Goal: Task Accomplishment & Management: Manage account settings

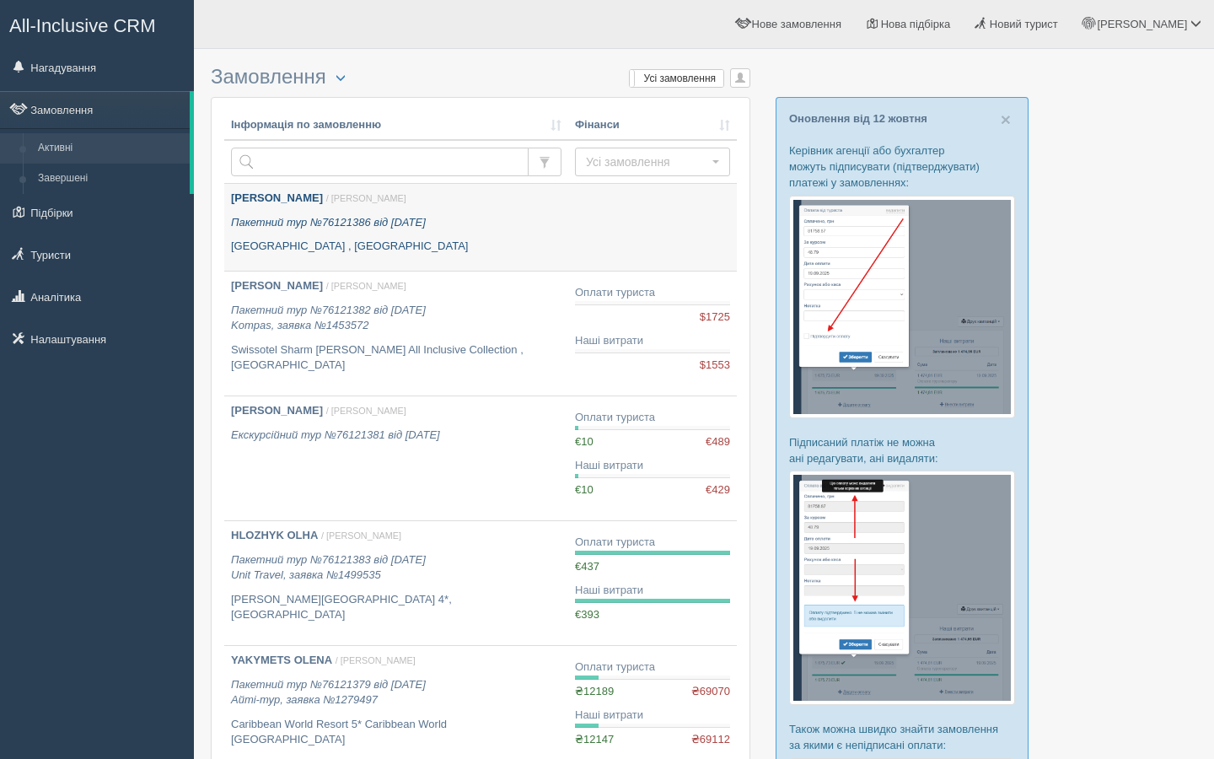
click at [496, 229] on p "Пакетний тур №76121386 від 13.10.2025" at bounding box center [396, 223] width 331 height 16
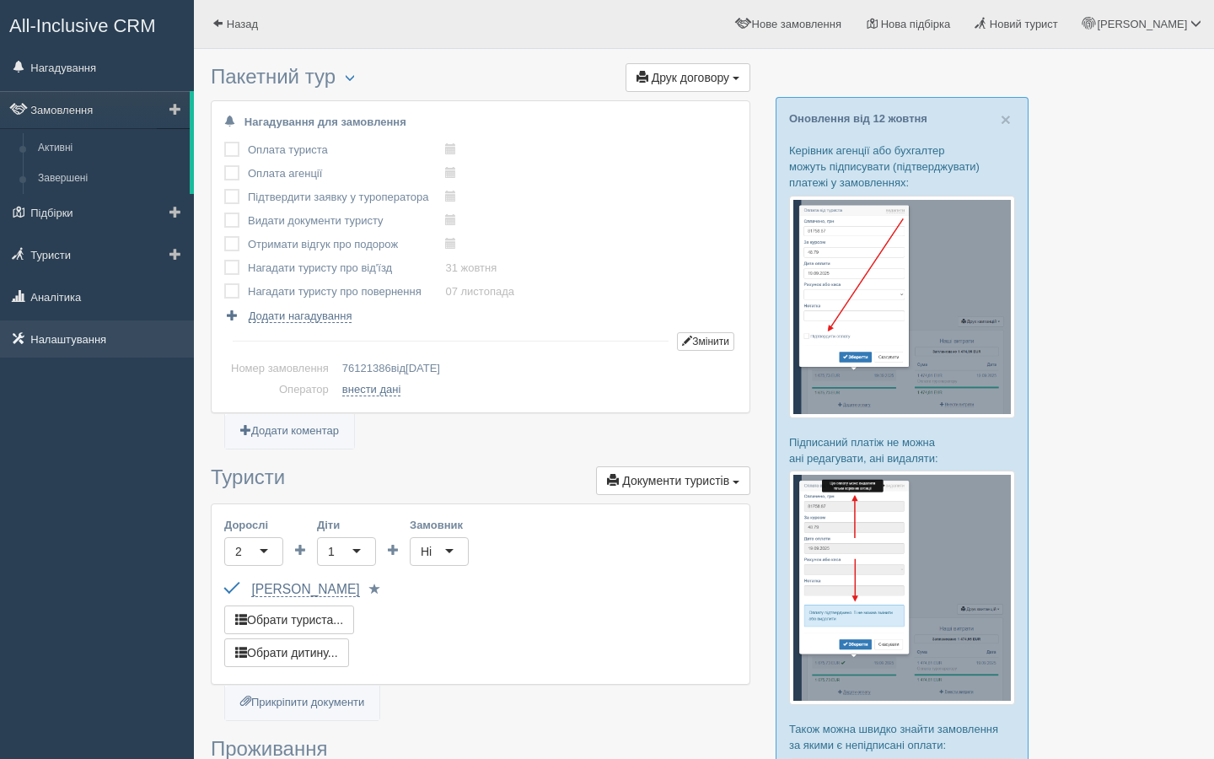
click at [70, 350] on link "Налаштування" at bounding box center [97, 338] width 194 height 37
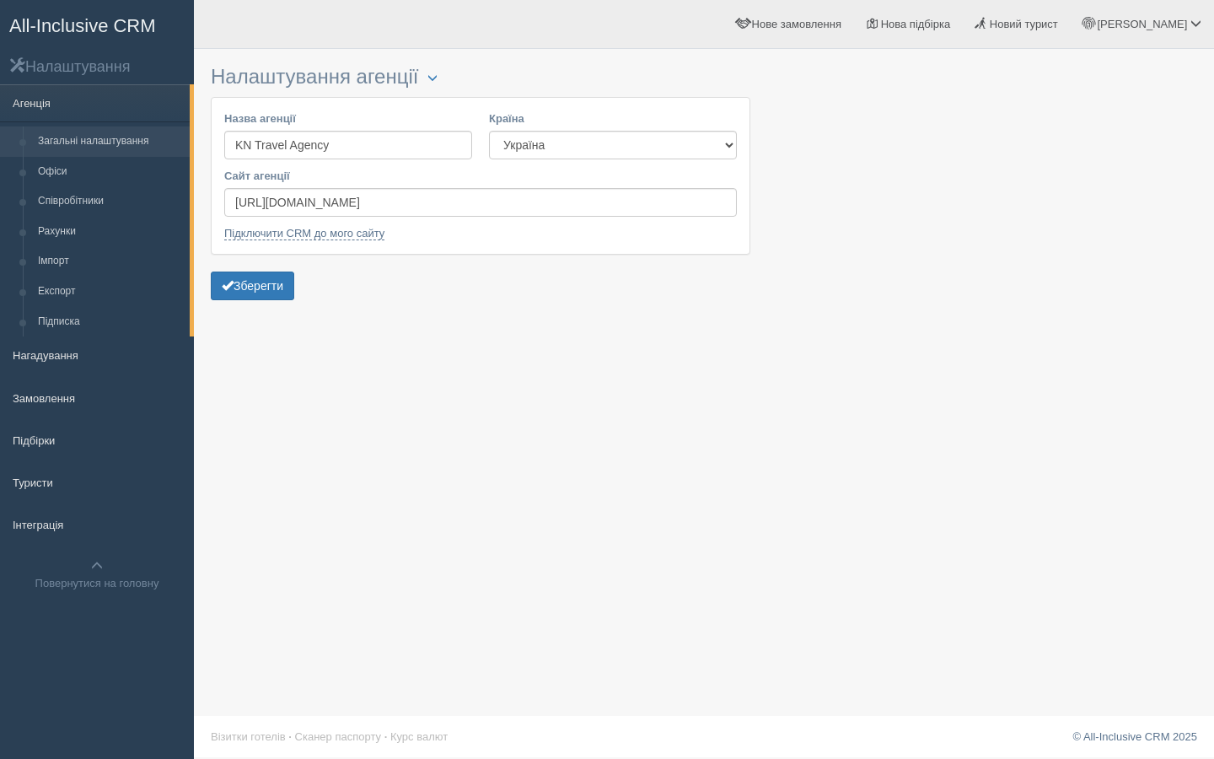
drag, startPoint x: 91, startPoint y: 318, endPoint x: 332, endPoint y: 294, distance: 242.4
click at [91, 318] on link "Підписка" at bounding box center [109, 322] width 159 height 30
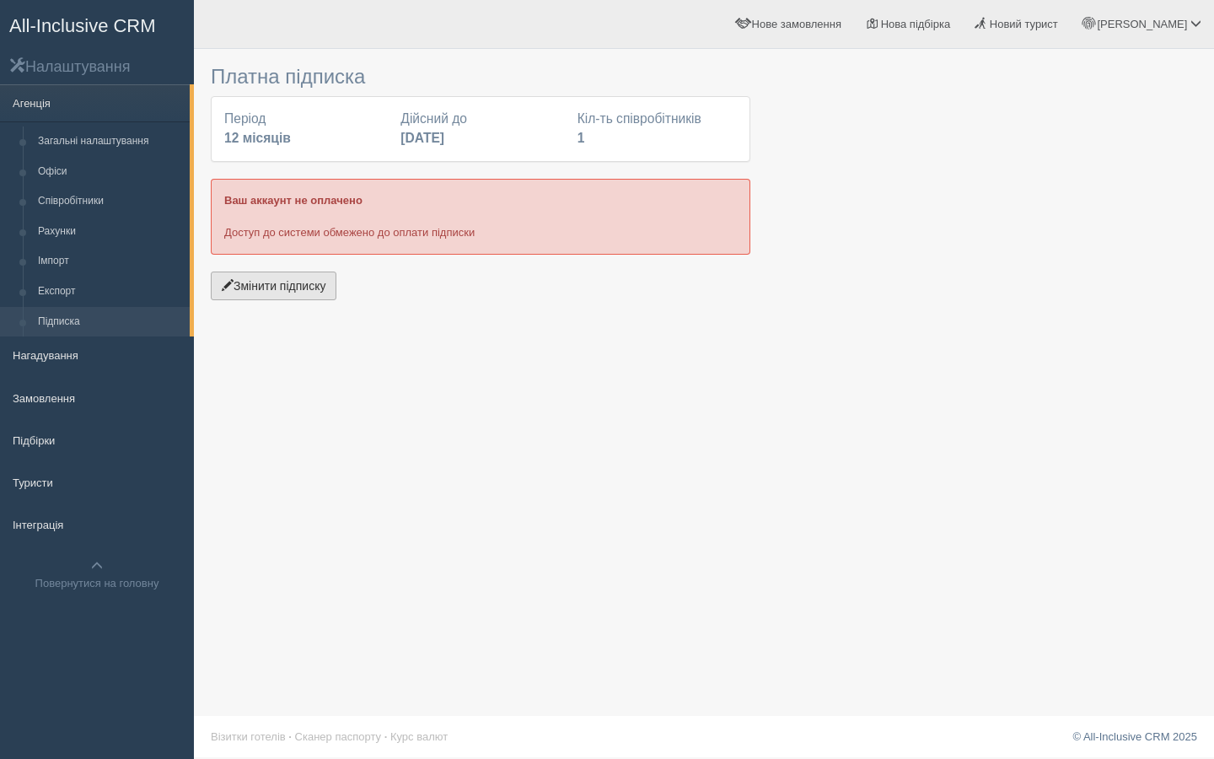
click at [275, 285] on button "Змінити підписку" at bounding box center [274, 286] width 126 height 29
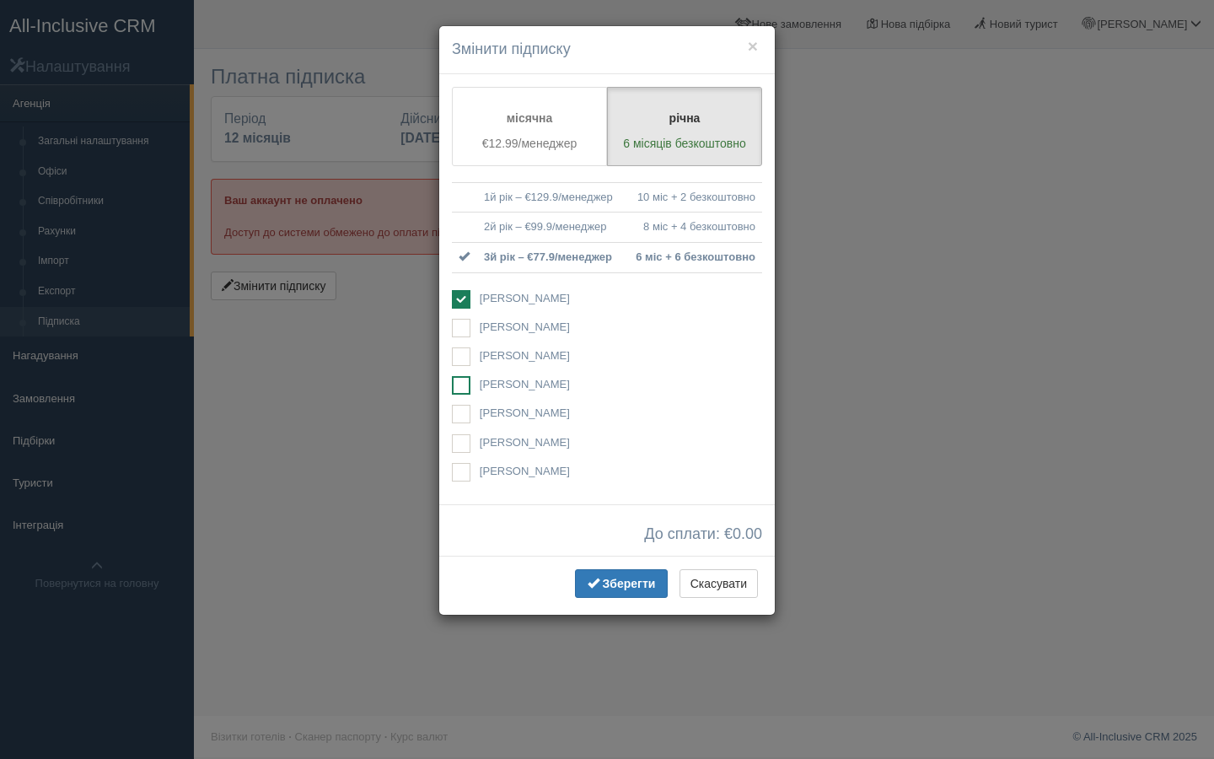
drag, startPoint x: 467, startPoint y: 385, endPoint x: 469, endPoint y: 363, distance: 22.8
click at [467, 385] on ins at bounding box center [461, 385] width 19 height 19
checkbox input "true"
drag, startPoint x: 460, startPoint y: 294, endPoint x: 491, endPoint y: 381, distance: 92.3
click at [460, 294] on ins at bounding box center [461, 299] width 19 height 19
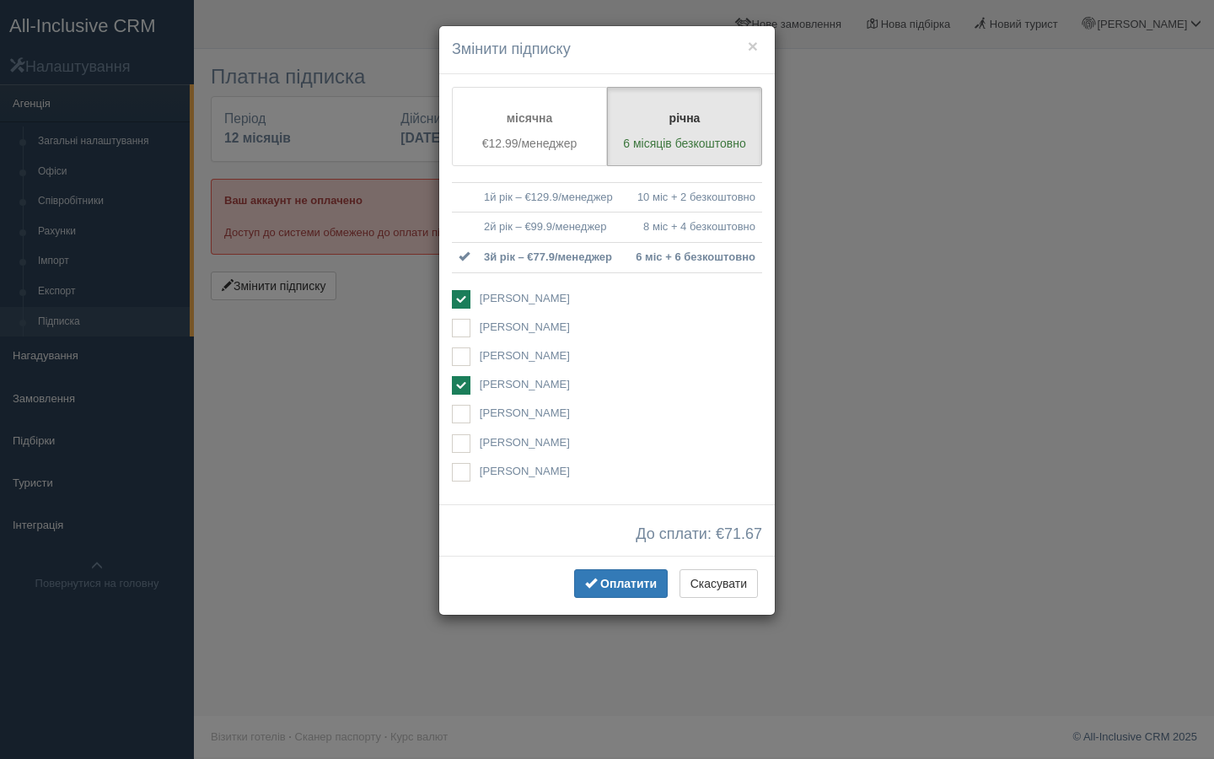
checkbox input "false"
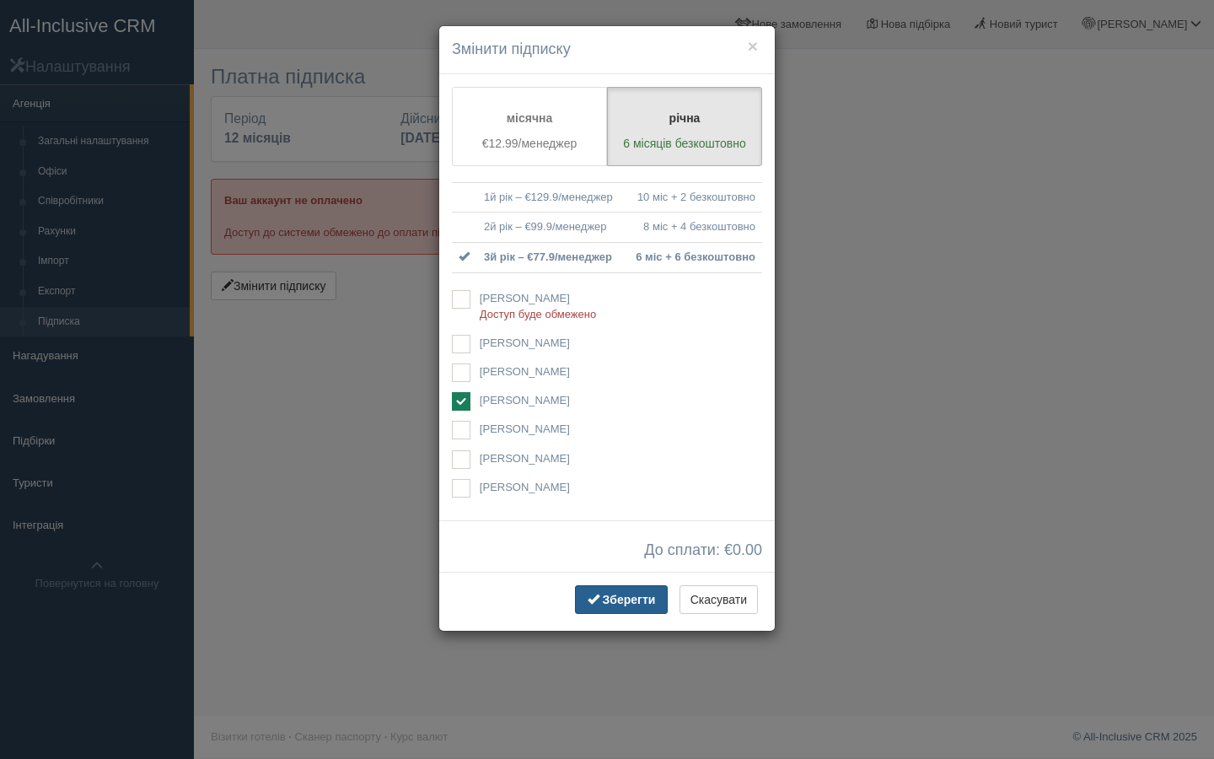
click at [627, 597] on span "Зберегти" at bounding box center [629, 599] width 53 height 13
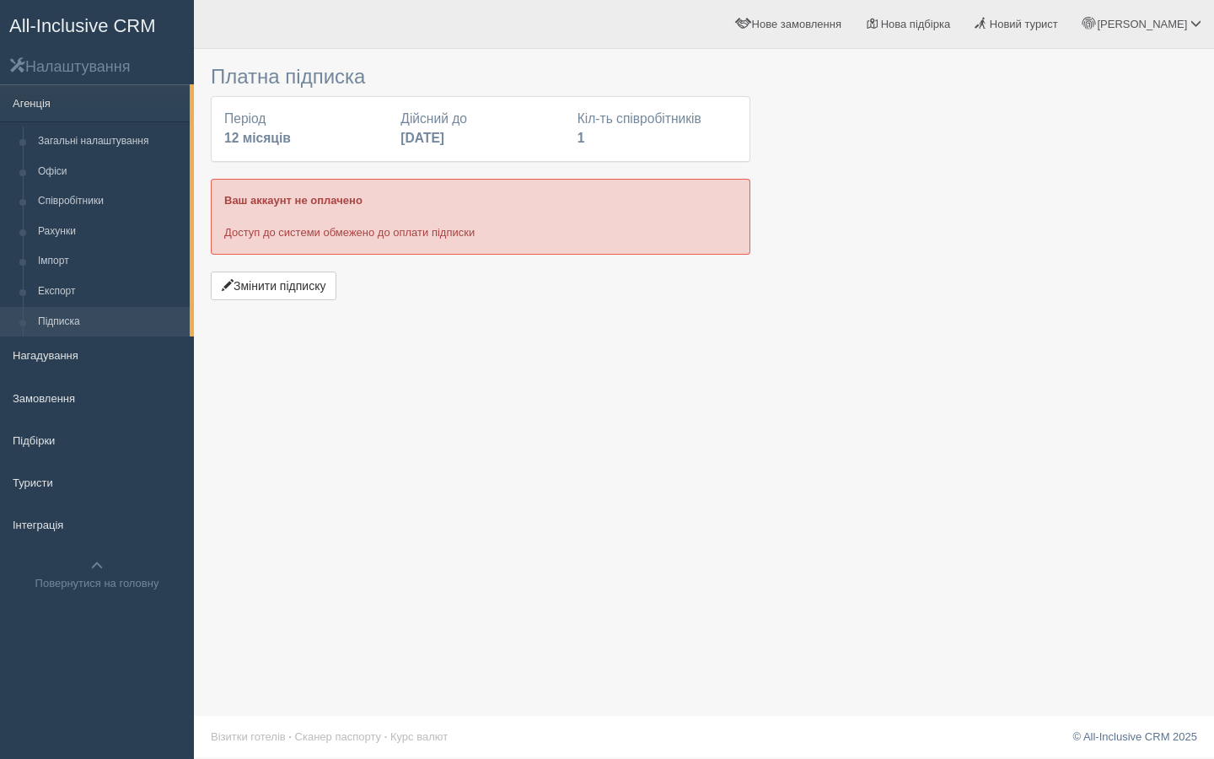
click at [41, 26] on span "All-Inclusive CRM" at bounding box center [82, 25] width 147 height 21
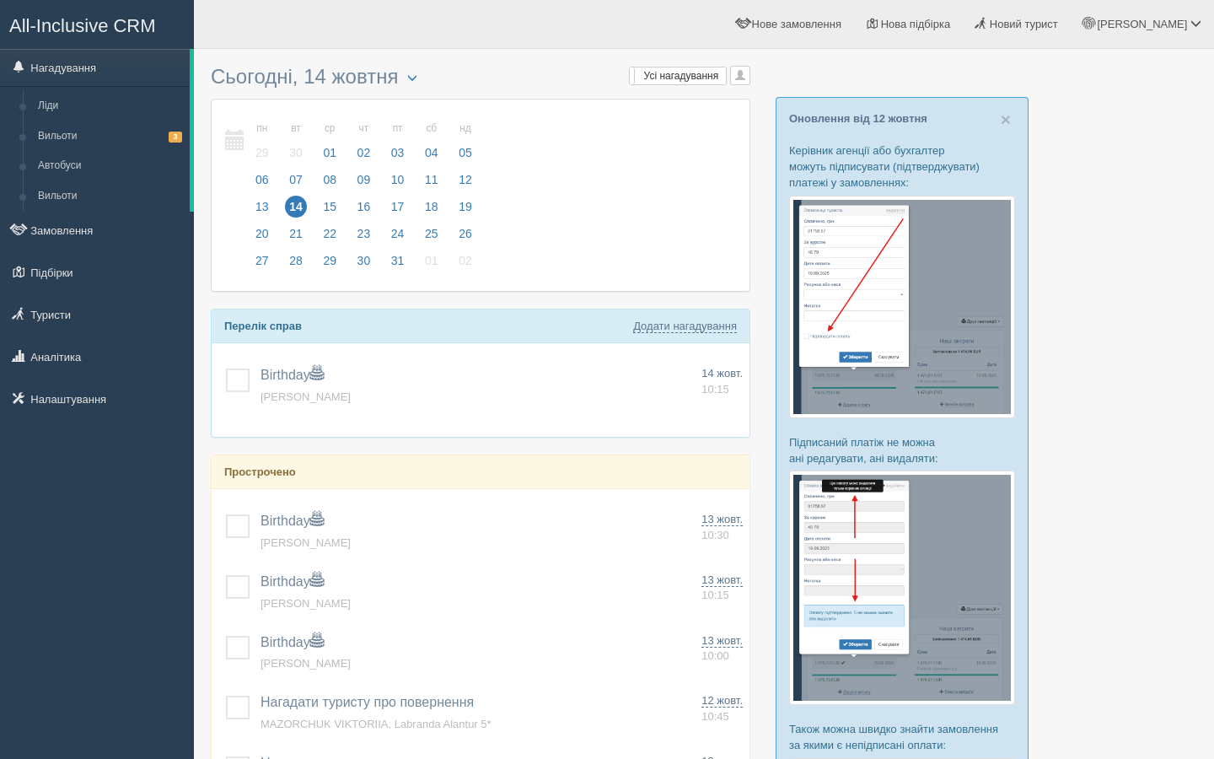
drag, startPoint x: 56, startPoint y: 274, endPoint x: 212, endPoint y: 287, distance: 156.5
click at [56, 274] on link "Підбірки" at bounding box center [97, 272] width 194 height 37
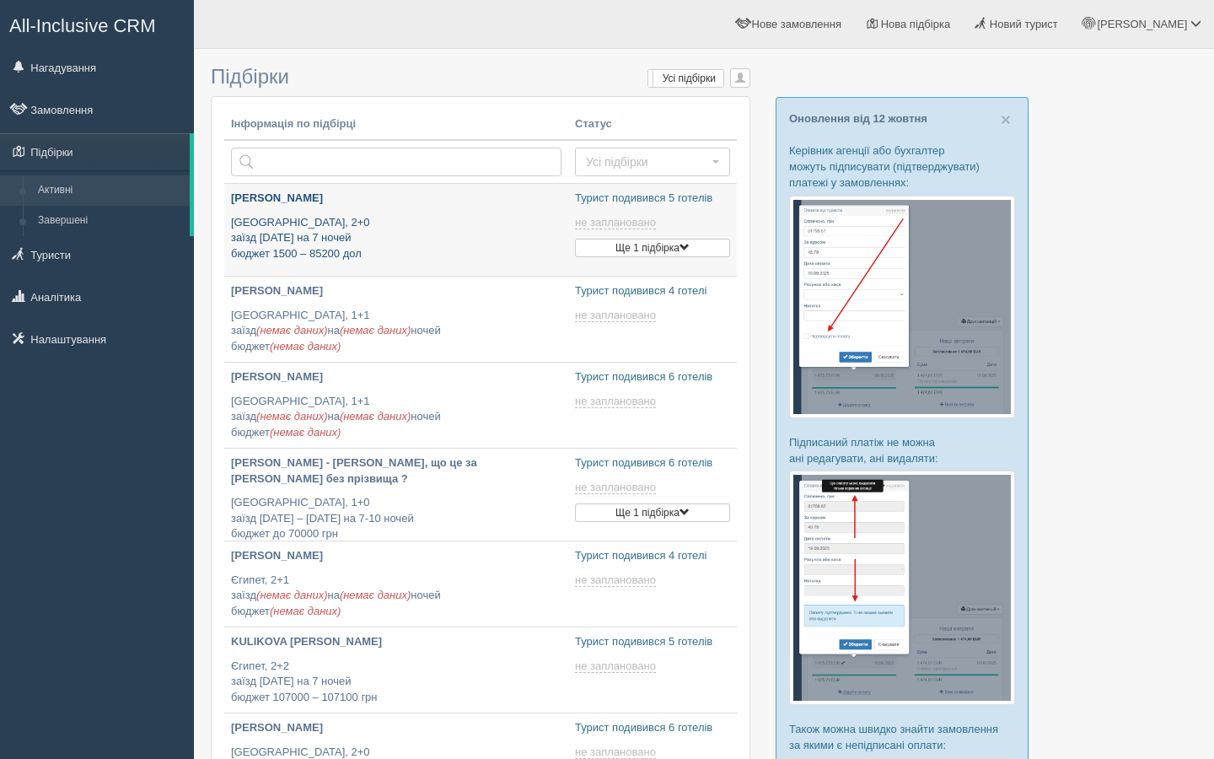
click at [465, 218] on p "Египет, 2+0 заїзд 22 листопада на 7 ночей бюджет 1500 – 85200 дол" at bounding box center [396, 238] width 331 height 47
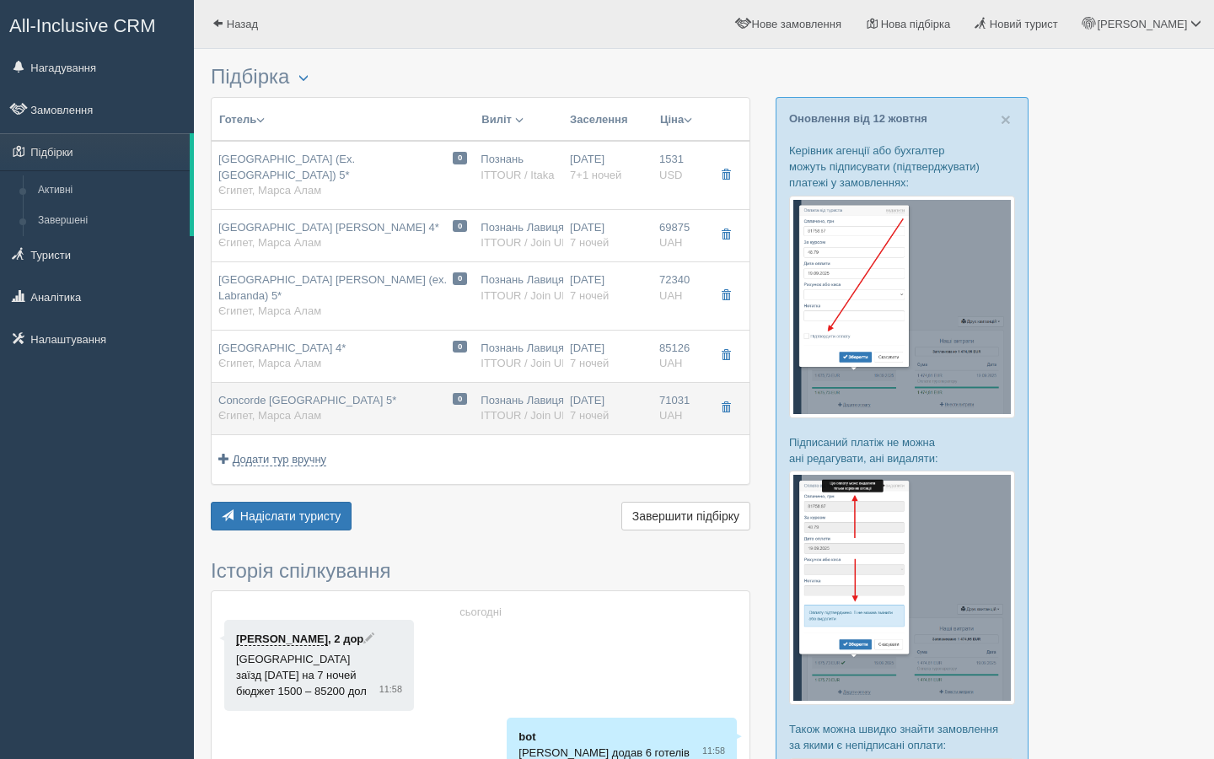
click at [396, 394] on span "Concorde Moreen Beach Resort & Spa 5*" at bounding box center [307, 400] width 178 height 13
type input "Concorde Moreen Beach Resort & Spa 5*"
type textarea "Відстань від аеропорту 23 км Невеликий готель на 220 кімнат. Дуже компактна тер…"
type input "Єгипет"
type input "Марса Алам"
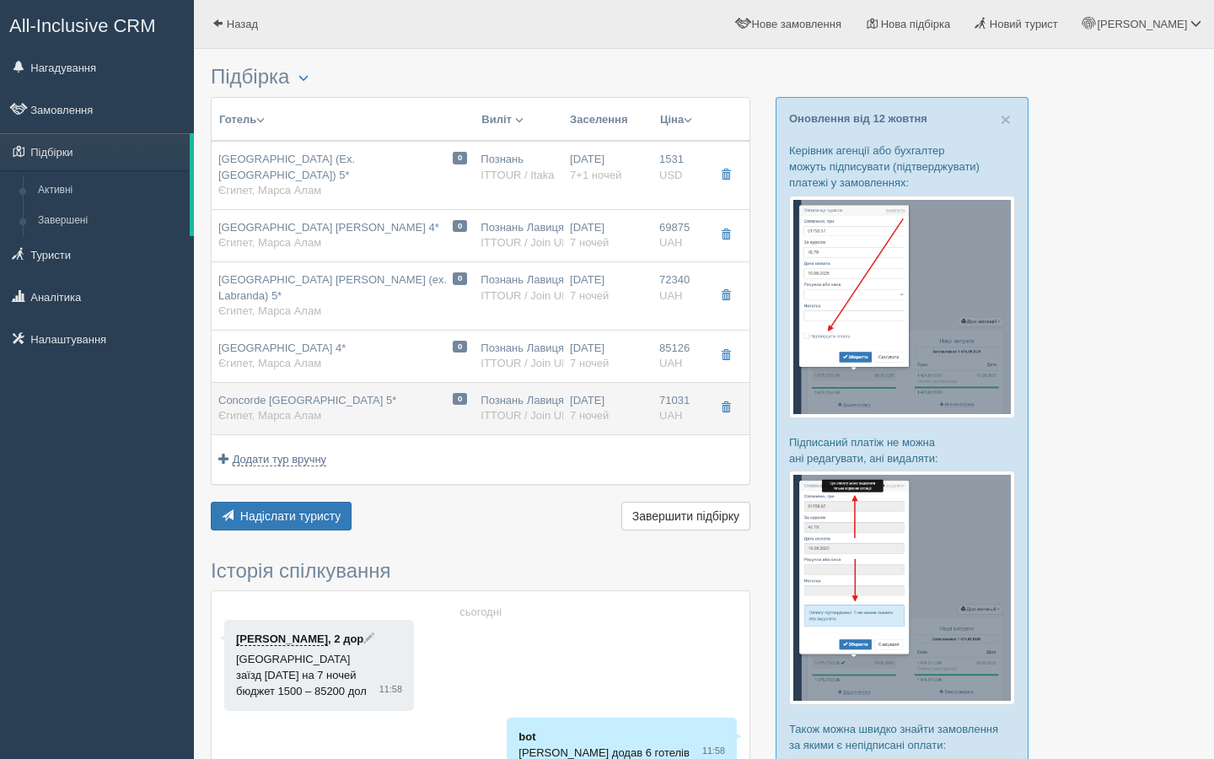
type input "71031.00"
type input "Познань Лавиця POZ"
type input "Хургада HRG"
type input "15:00"
type input "20:30"
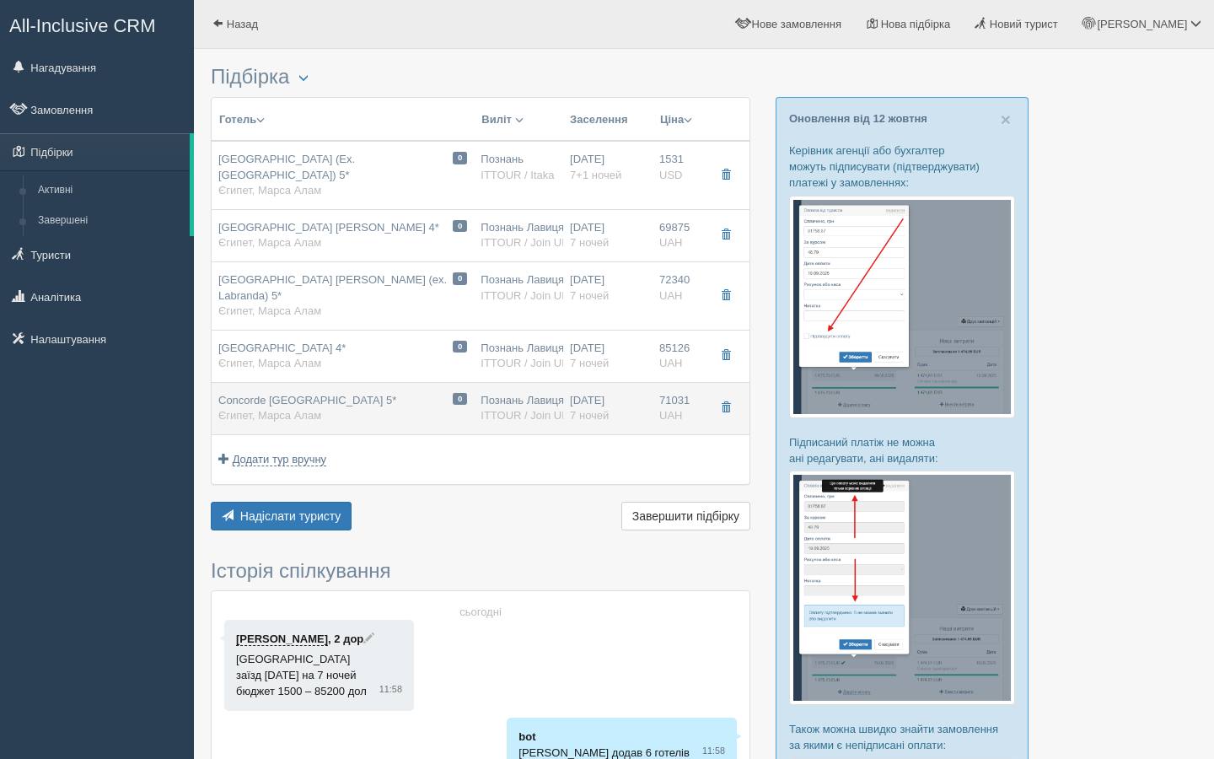
type input "Skyline Express Airlines"
type input "09:40"
type input "13:30"
type input "7"
type input "Standard Room"
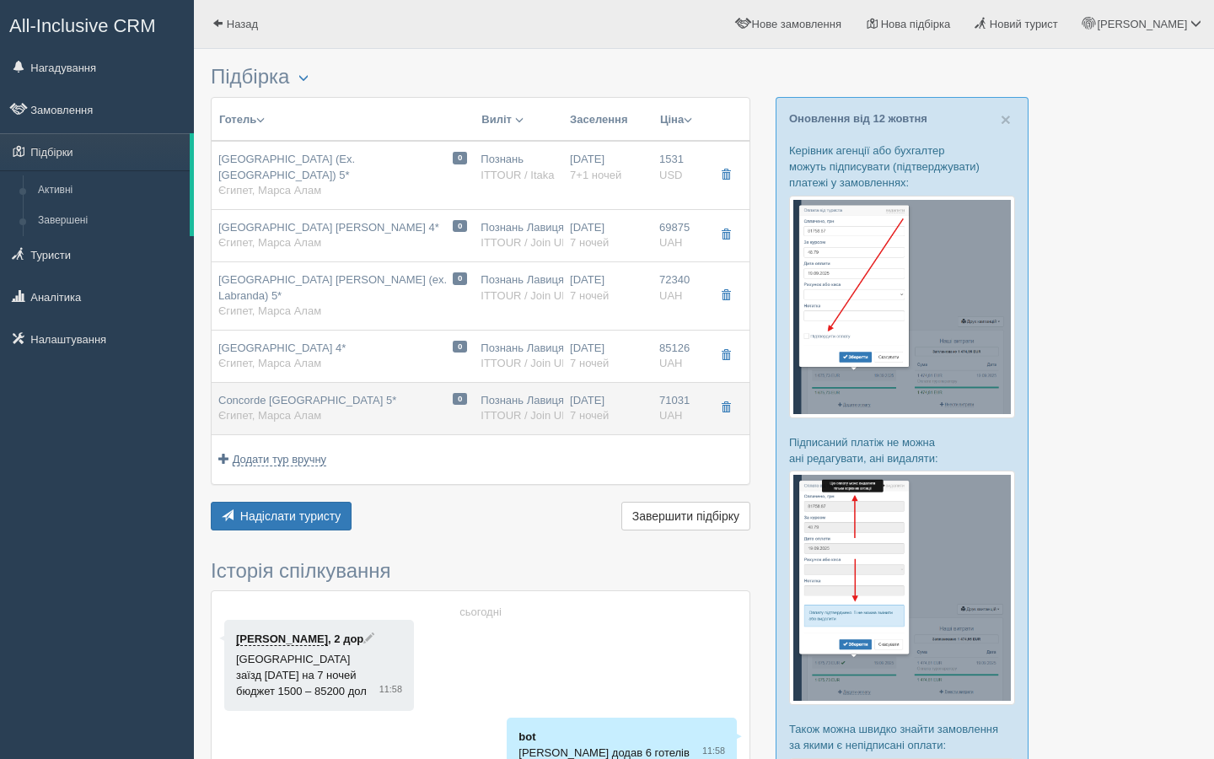
type input "AI"
type input "ITTOUR / Join UP!"
type input "https://www.ittour.com.ua/hotel-view.html?hotel_id=321246"
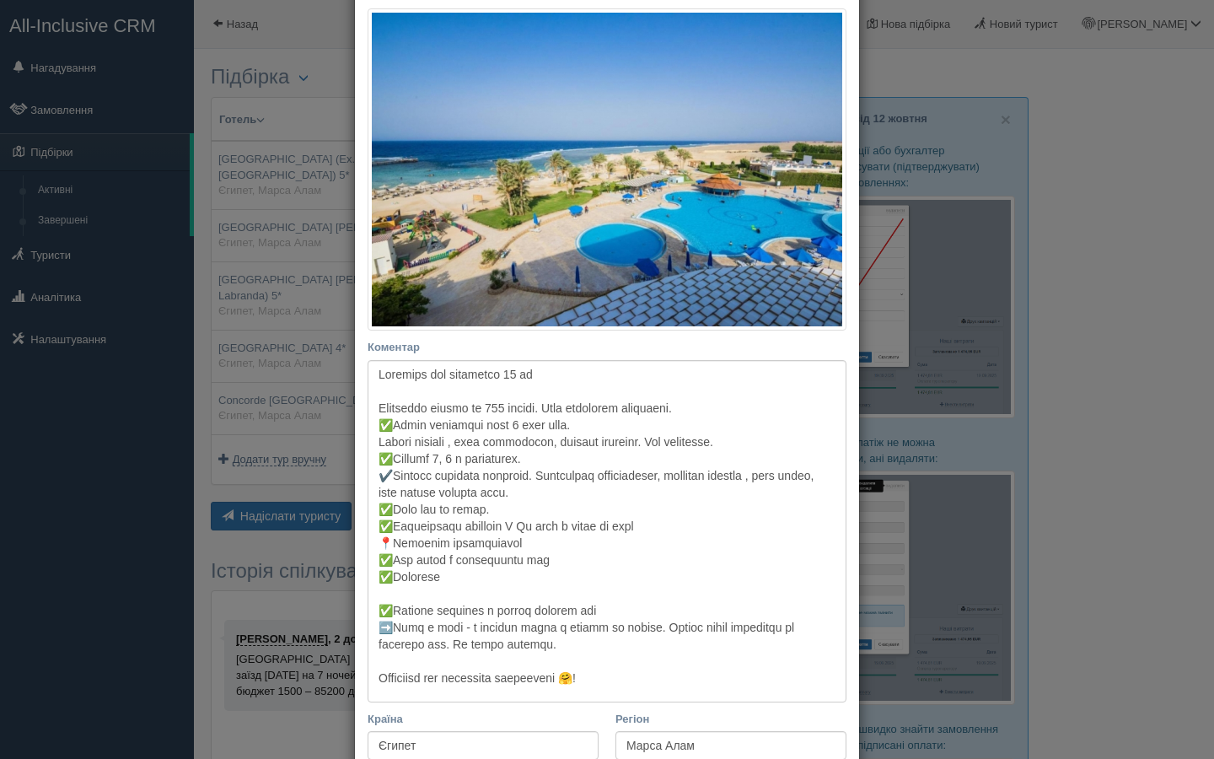
scroll to position [321, 0]
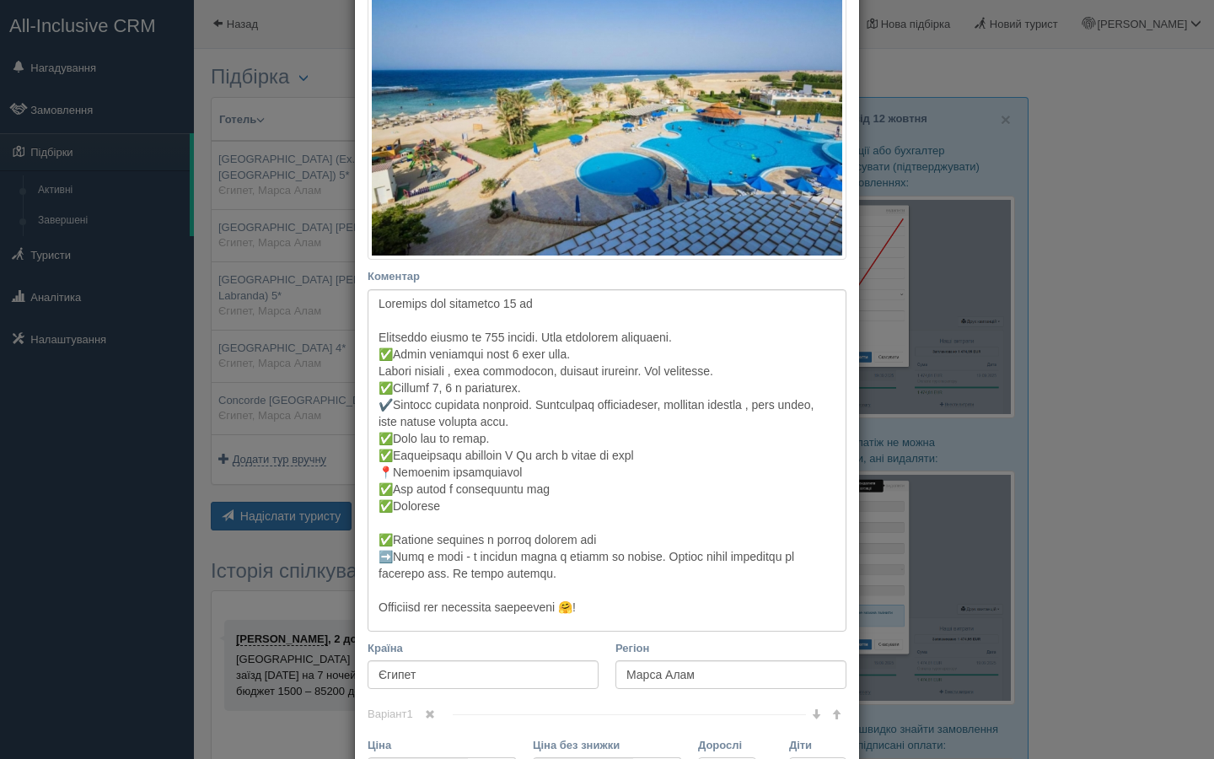
click at [320, 314] on div "× Редагувати тур Назва готелю Concorde Moreen Beach Resort & Spa 5* Посилання н…" at bounding box center [607, 379] width 1214 height 759
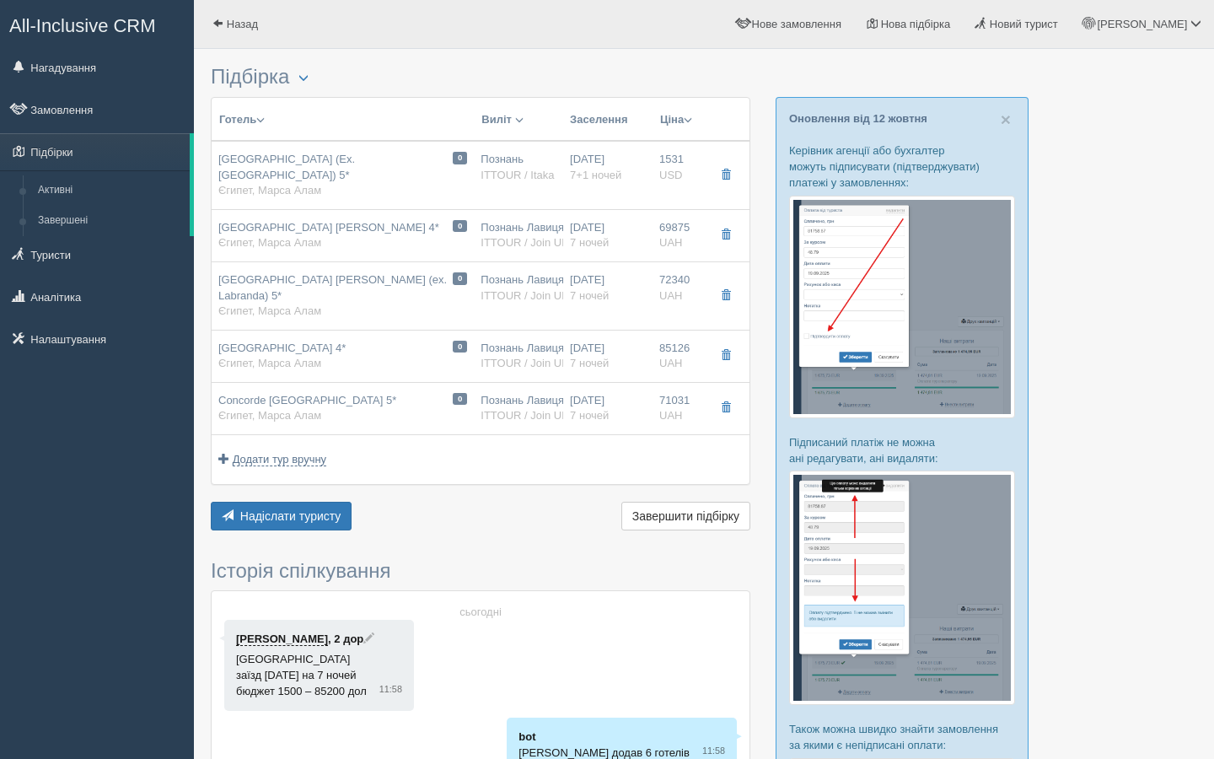
click at [1089, 231] on div at bounding box center [704, 547] width 987 height 981
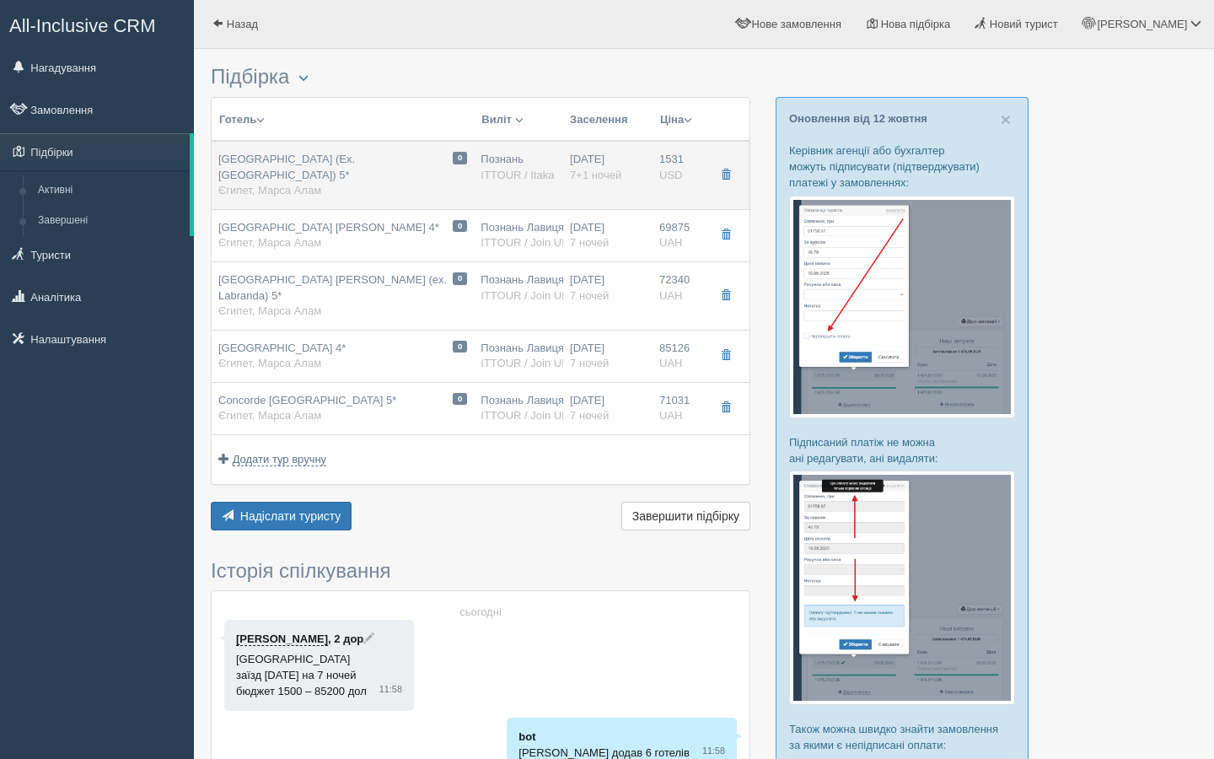
click at [394, 187] on div "Casa Mare Resort (Ex. Royal Tulip Beach Resort) 5* Єгипет, Марса Алам" at bounding box center [342, 175] width 249 height 47
type input "Casa Mare Resort (Ex. Royal Tulip Beach Resort) 5*"
type textarea "Готель свіженький і недалечко від аеропорту. 📍 Готель із дуже активною анімаціє…"
type input "1531.00"
type input "Познань"
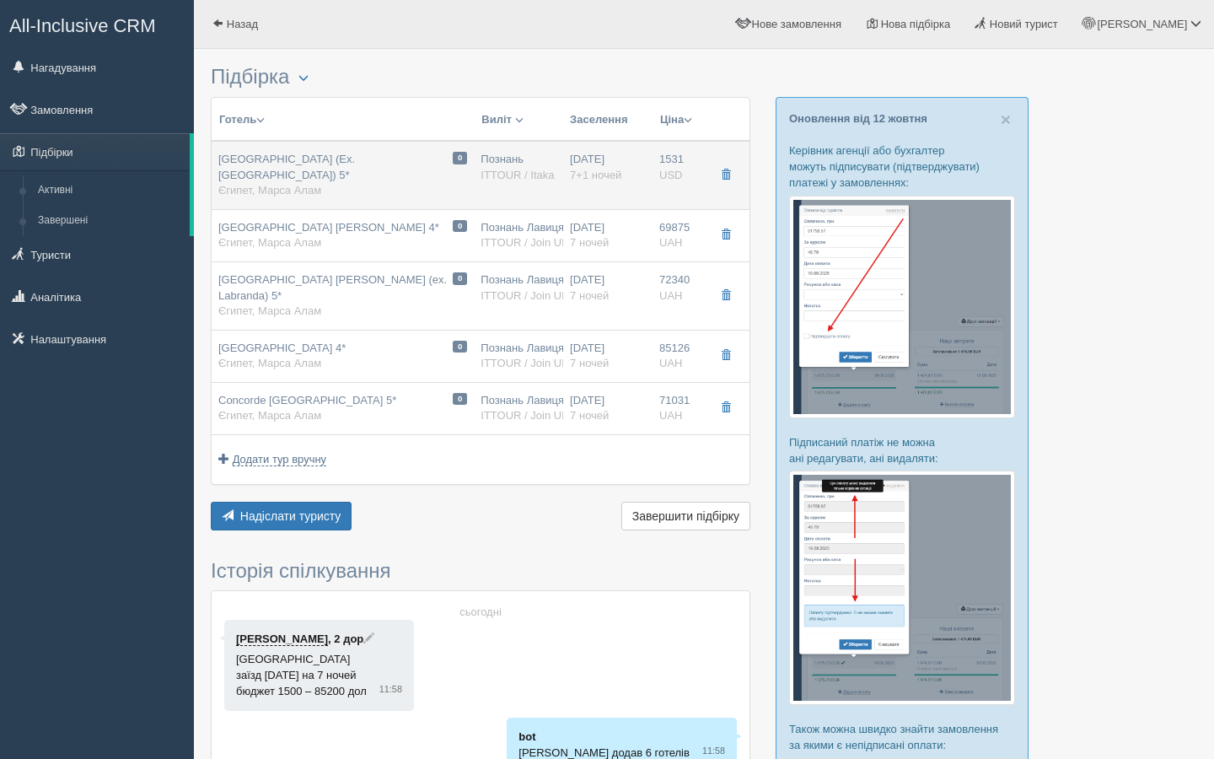
type input "7+1"
type input "Pokój Superior 2 Os."
type input "ITTOUR / Itaka"
type input "https://www.ittour.com.ua/hotel-view.html?hotel_id=1165816"
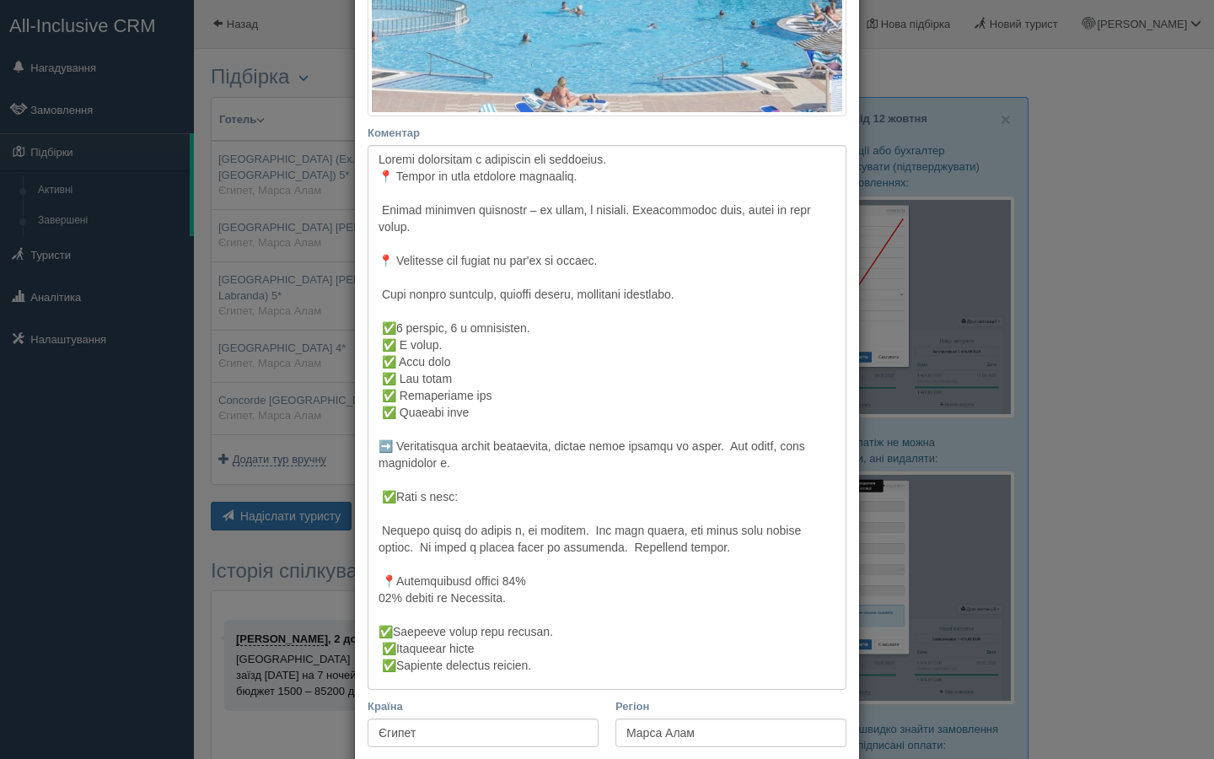
scroll to position [446, 0]
click at [552, 450] on textarea "Коментар Основний опис Додатковий опис Закріпити Збережено Необхідно вказати на…" at bounding box center [607, 416] width 479 height 545
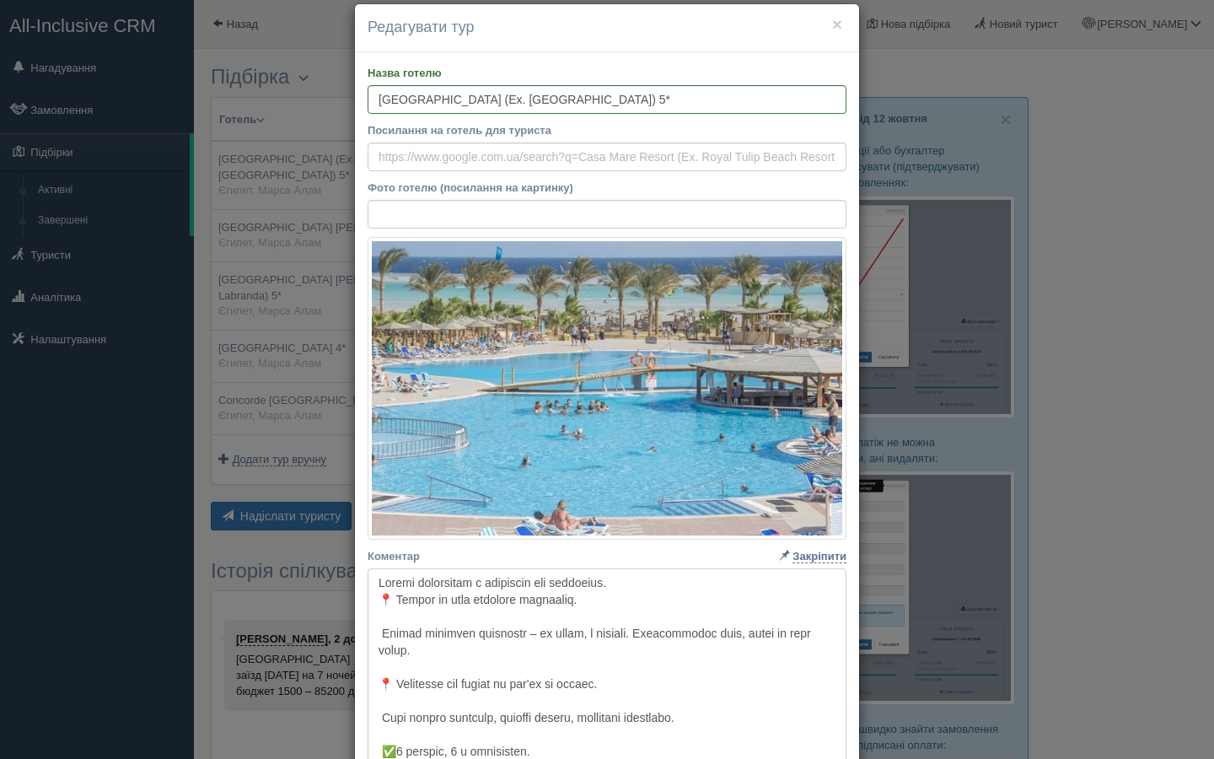
scroll to position [0, 0]
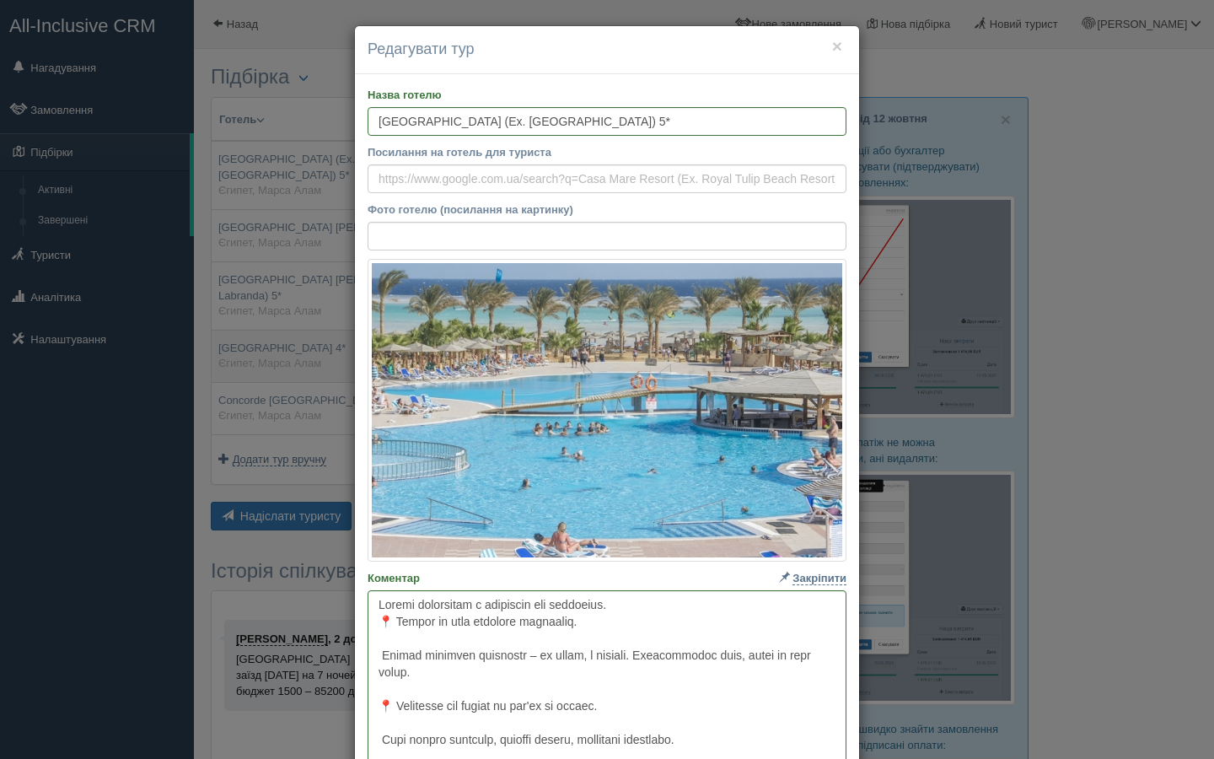
click at [239, 336] on div "× Редагувати тур Назва готелю Casa Mare Resort (Ex. Royal Tulip Beach Resort) 5…" at bounding box center [607, 379] width 1214 height 759
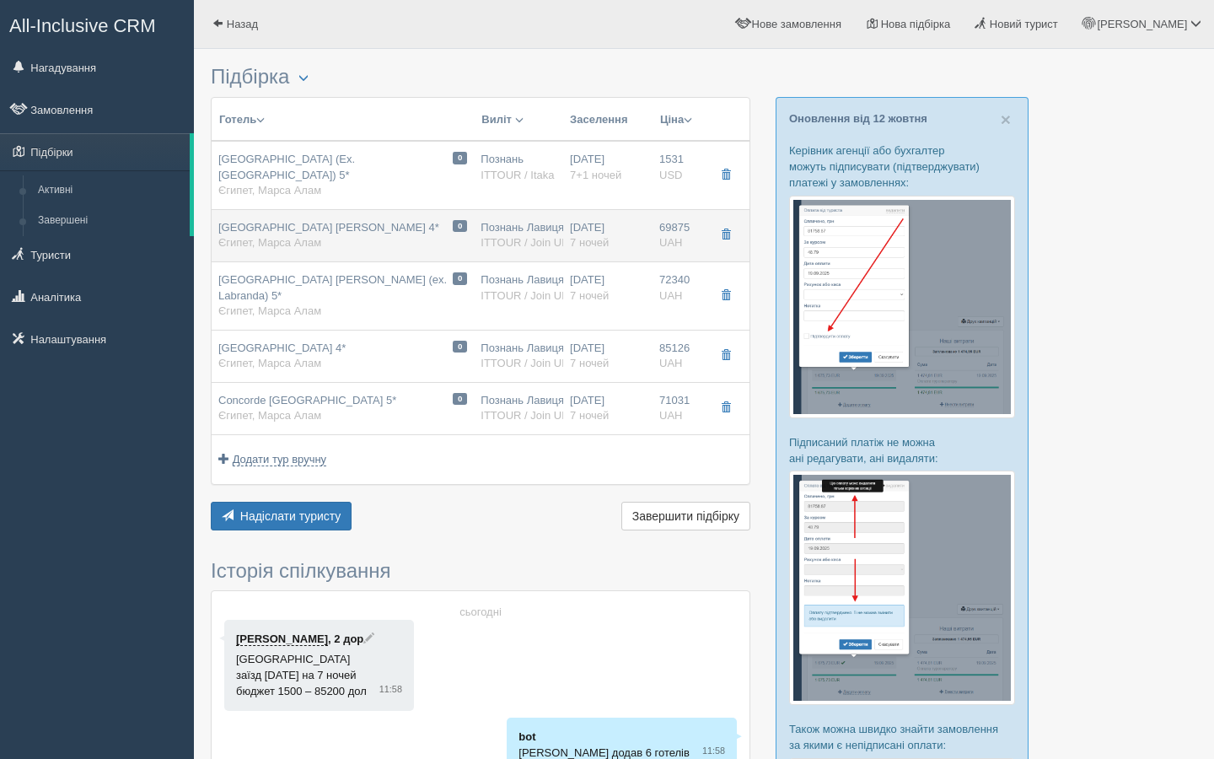
click at [295, 241] on span "Єгипет, Марса Алам" at bounding box center [269, 242] width 103 height 13
type input "Fantazia Resort Marsa Alam 4*"
type input "https://www.tripadvisor.com/Hotel_Review-g311425-d1438074-Reviews-Fantazia_Reso…"
type textarea "Готель 2008 року 415 номерів Була часткова реновація, повне оновлення кількох к…"
type input "69875.00"
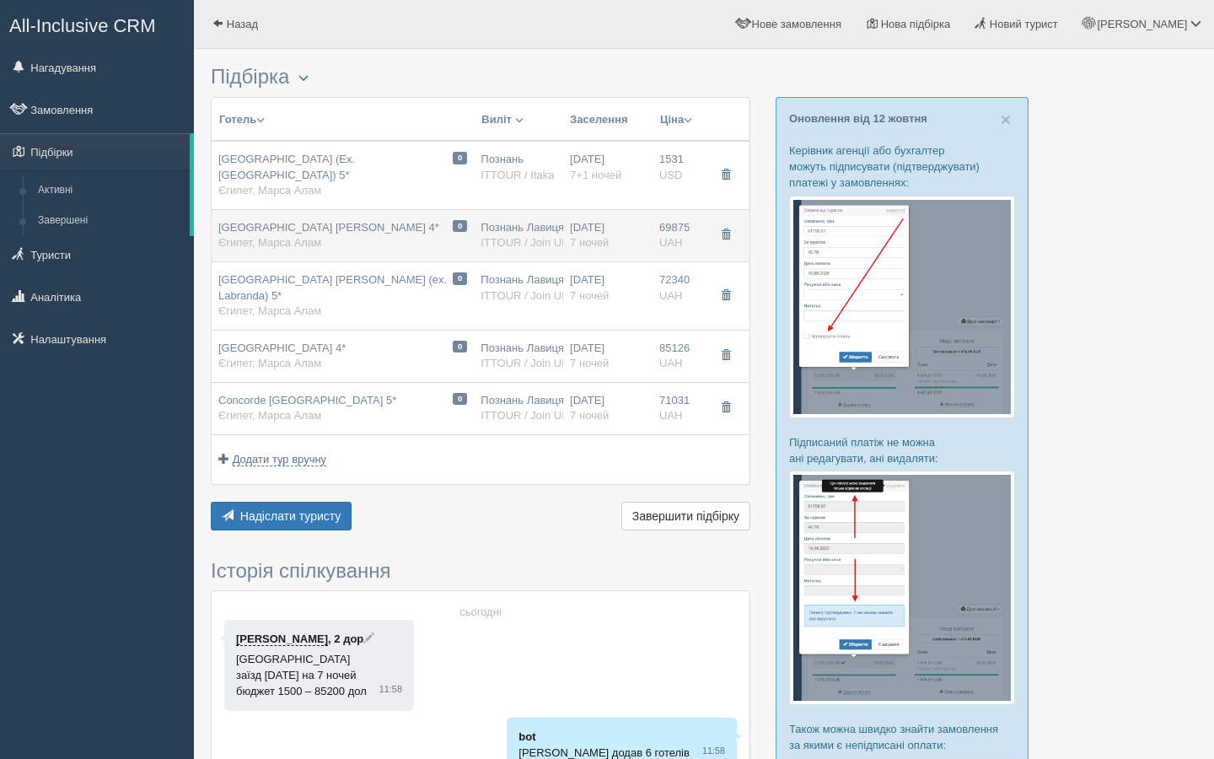
type input "Познань Лавиця POZ"
type input "Хургада HRG"
type input "20:45"
type input "02:15"
type input "Air Cairo"
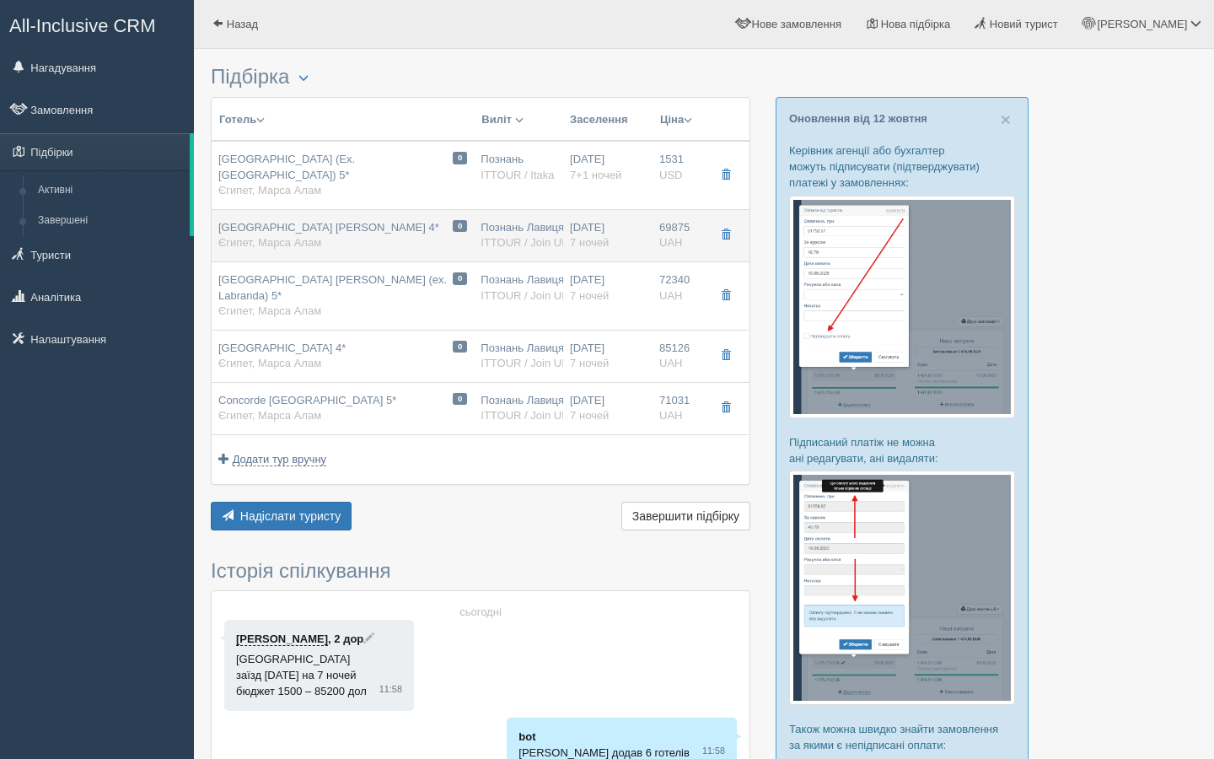
type input "16:00"
type input "19:45"
type input "7"
type input "Standard Sea Side View"
type input "ITTOUR / Join UP!"
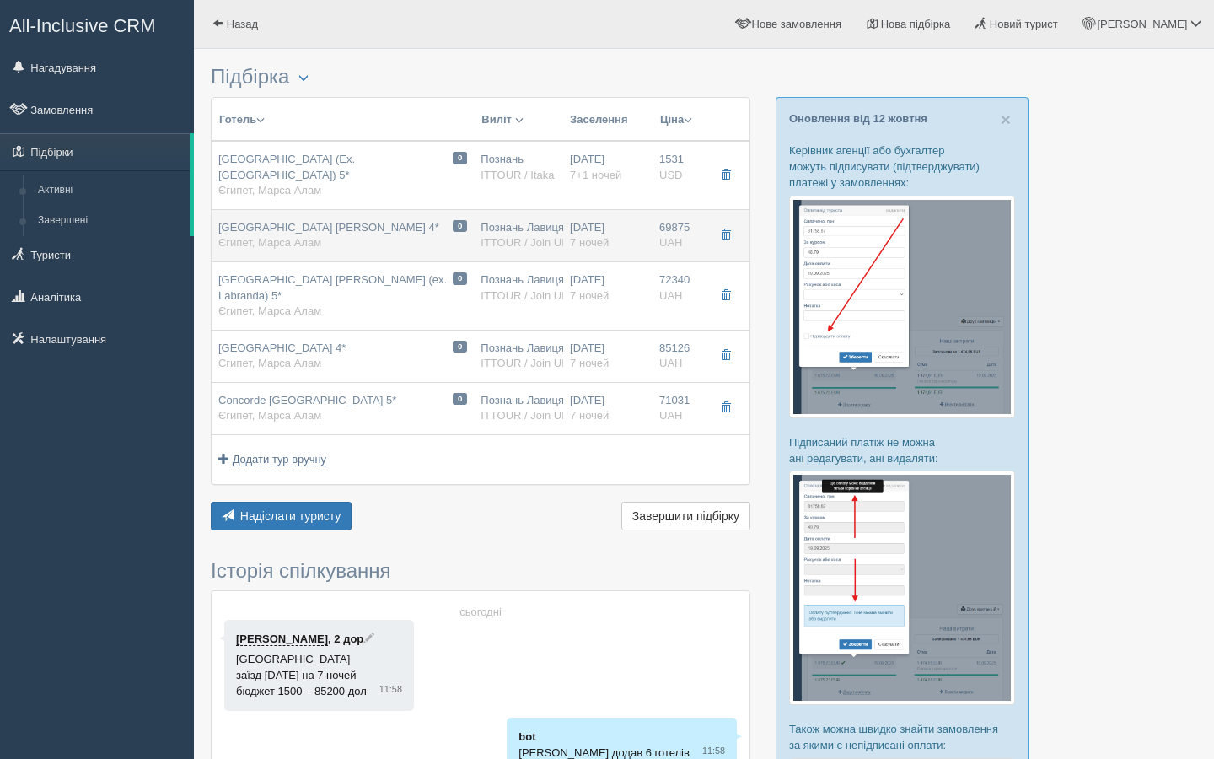
type input "https://www.ittour.com.ua/hotel-view.html?hotel_id=5046"
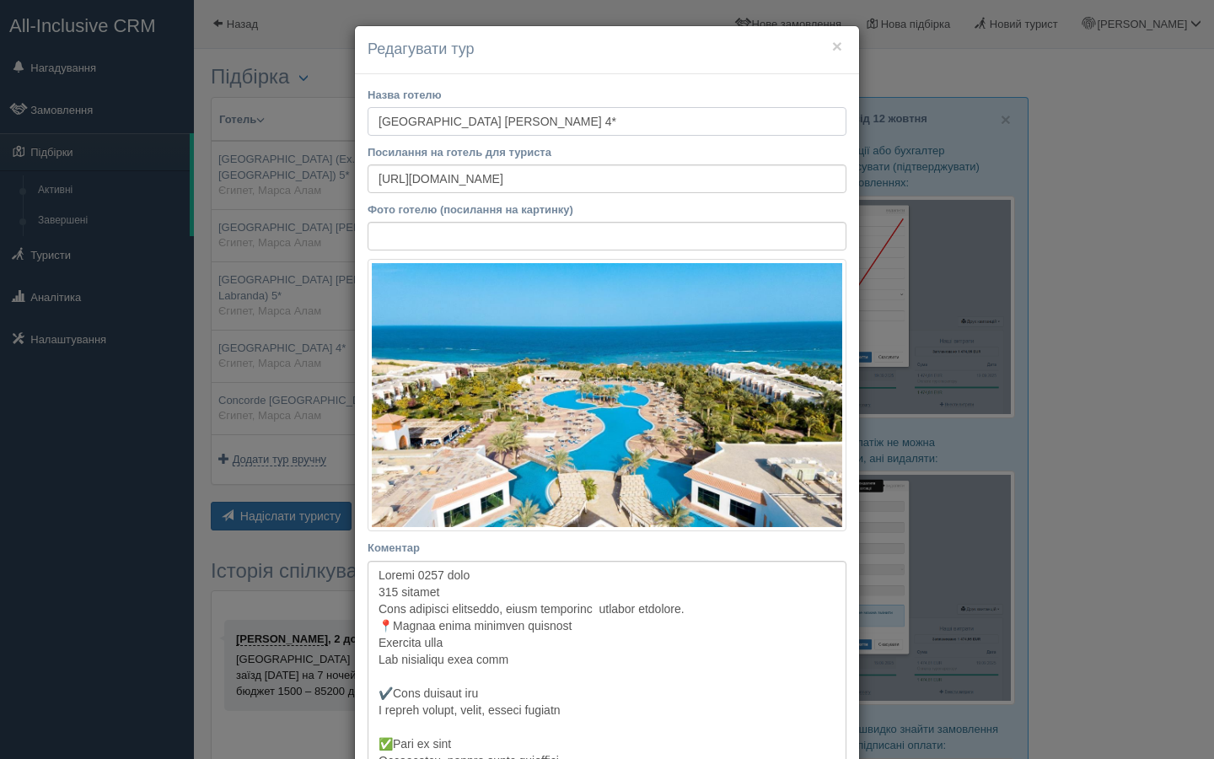
click at [519, 121] on input "Fantazia Resort Marsa Alam 4*" at bounding box center [607, 121] width 479 height 29
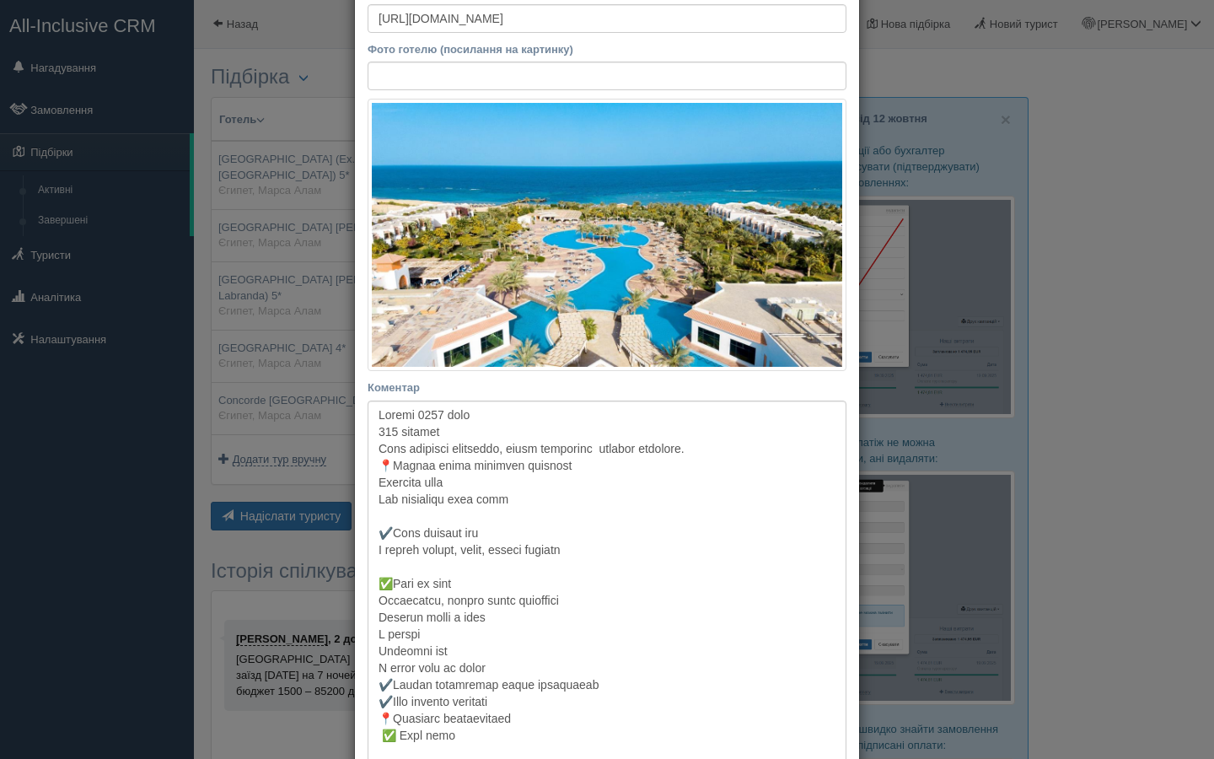
scroll to position [364, 0]
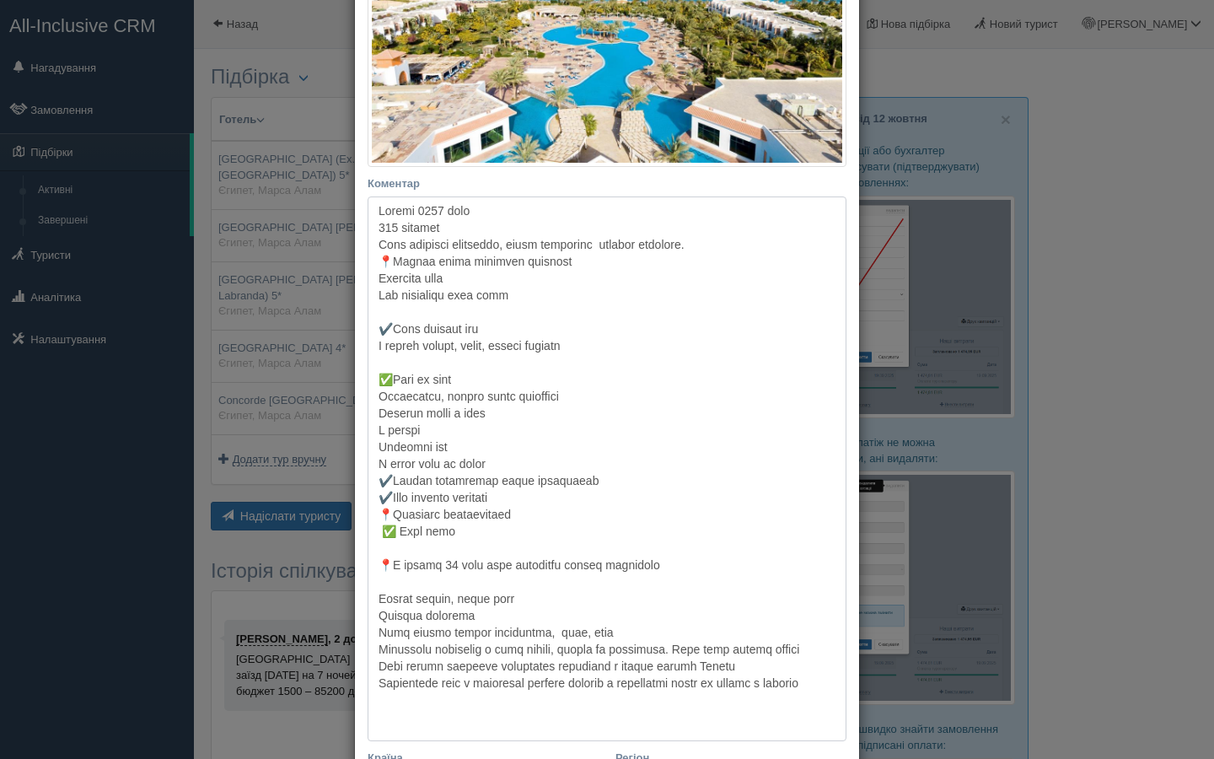
click at [517, 456] on textarea "Коментар Основний опис Додатковий опис Закріпити Збережено Необхідно вказати на…" at bounding box center [607, 469] width 479 height 545
drag, startPoint x: 999, startPoint y: 326, endPoint x: 724, endPoint y: 353, distance: 276.3
click at [998, 326] on div "× Редагувати тур Назва готелю Fantazia Resort Marsa Alam 4* Посилання на готель…" at bounding box center [607, 379] width 1214 height 759
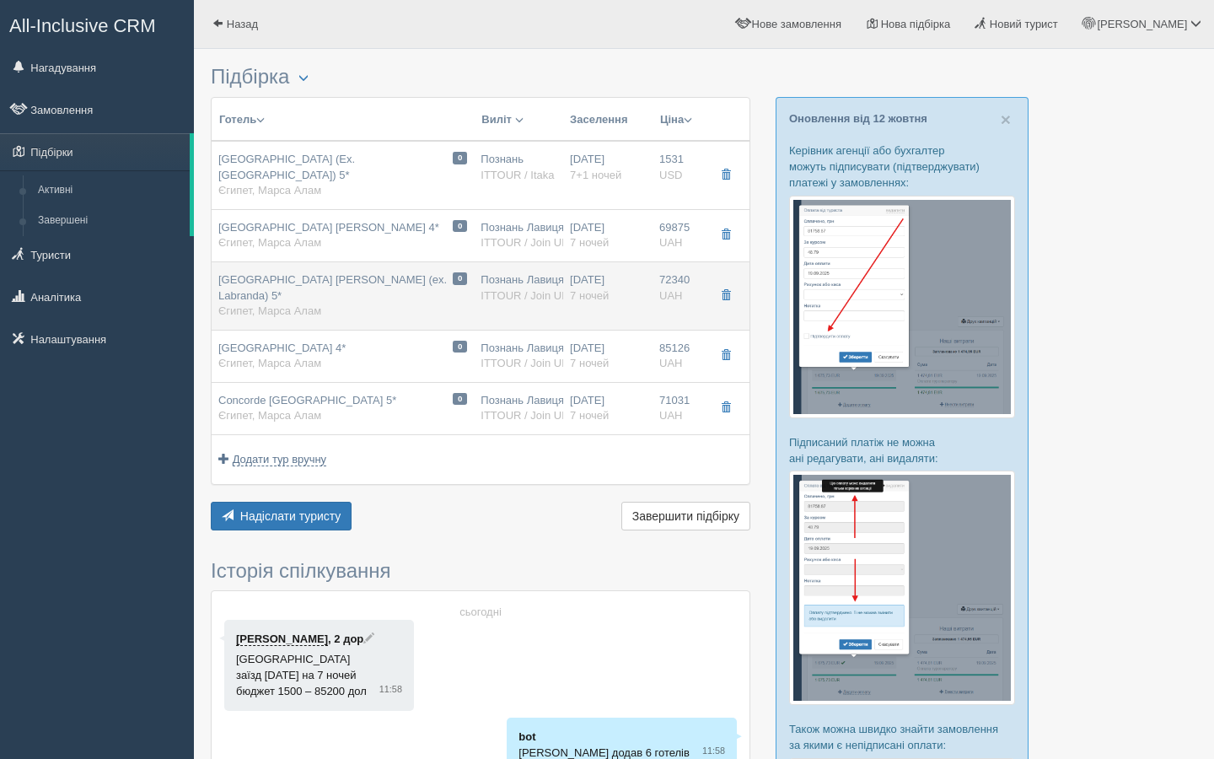
click at [297, 289] on div "Sataya Resort Marsa Alam (ex. Labranda) 5* Єгипет, Марса Алам" at bounding box center [342, 295] width 249 height 47
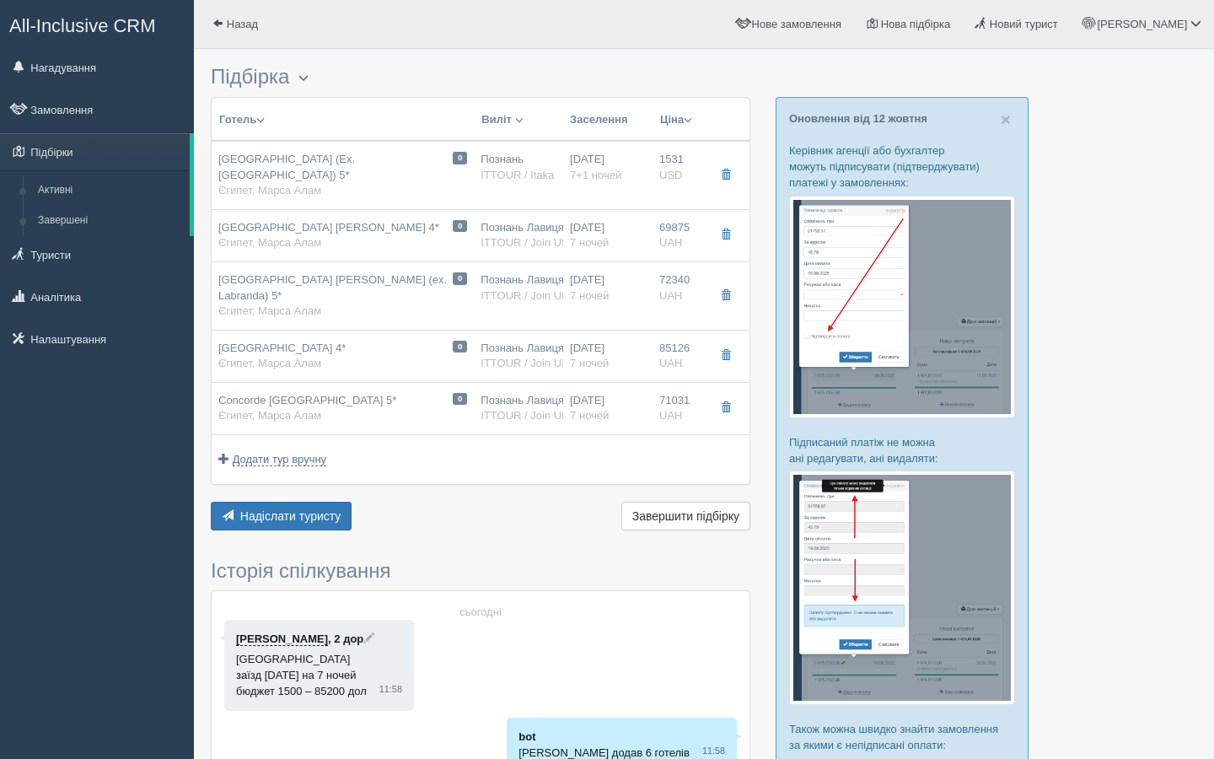
type input "Sataya Resort Marsa Alam (ex. Labranda) 5*"
type input "https://www.anextour.com.ua/hotel/30213/"
type textarea "Відстань від аэропорту 30 км Новий великий готель 2021 року. 481 кімнат ✔️Безлі…"
type input "72340.00"
type input "15:00"
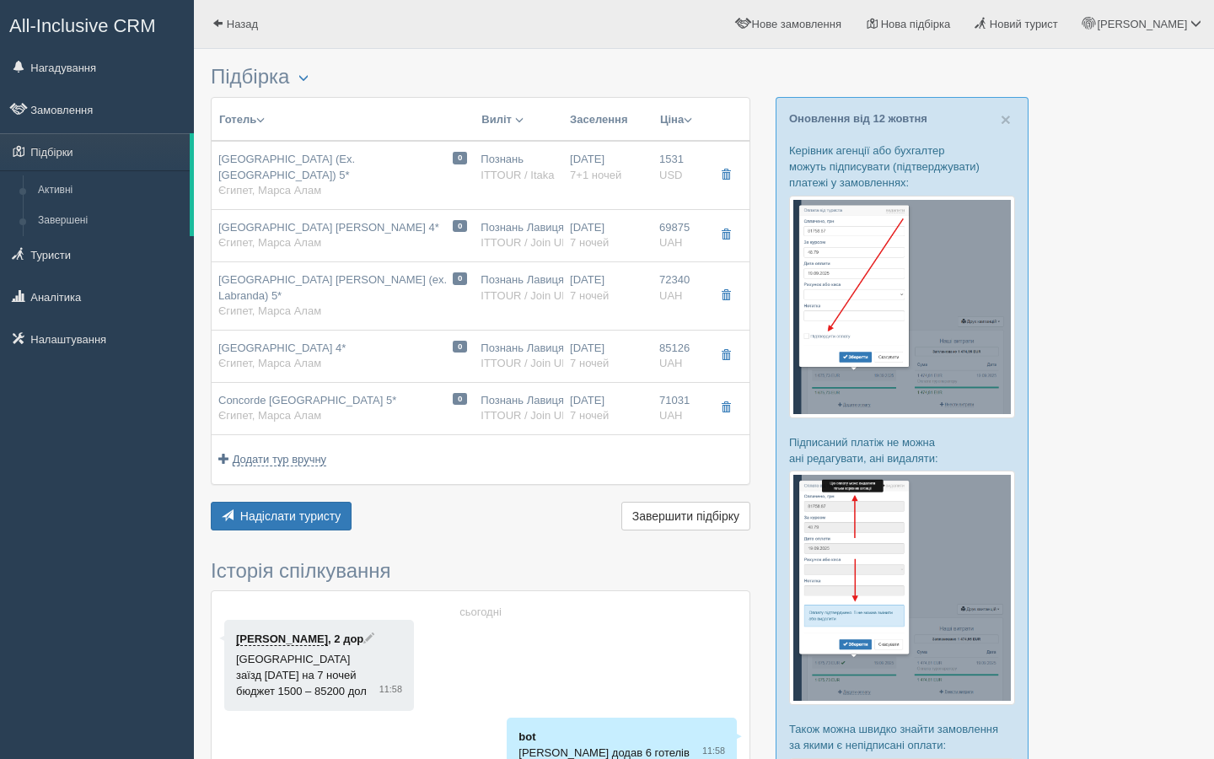
type input "20:30"
type input "Skyline Express Airlines"
type input "09:40"
type input "13:30"
type input "Deluxe Pool View"
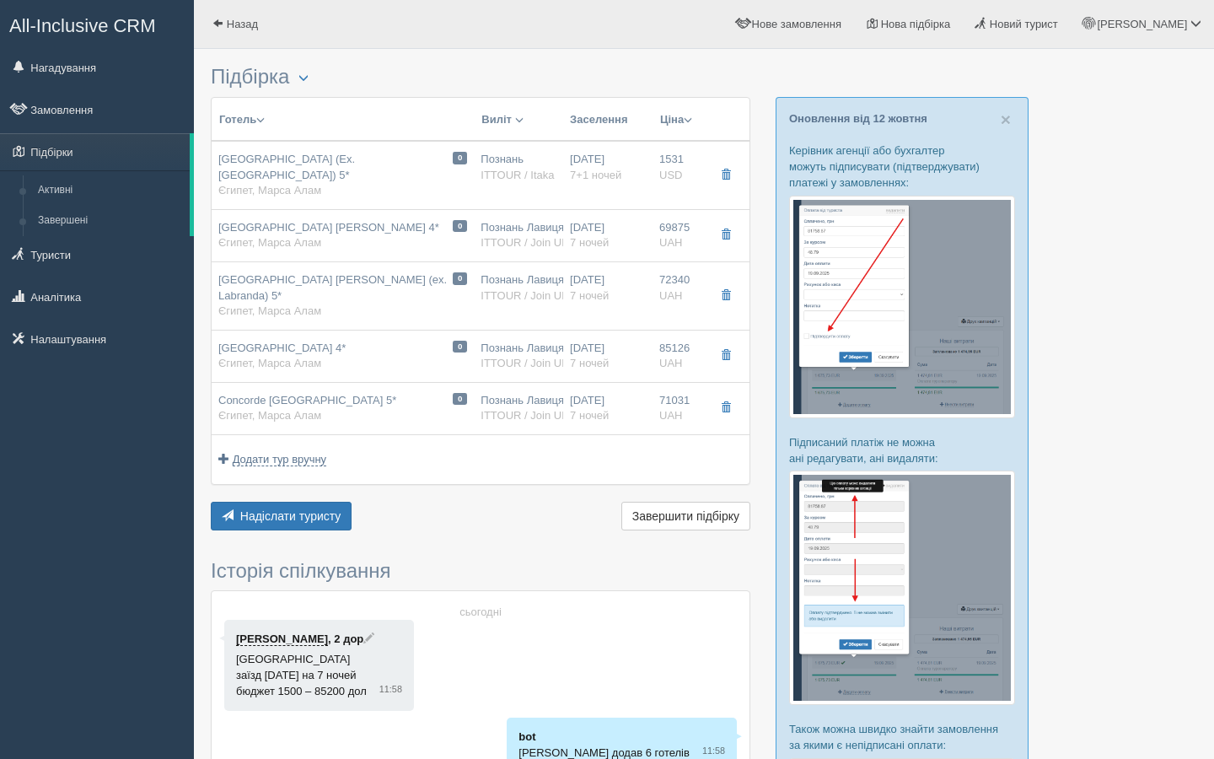
type input "https://agent-content.joinup.ua/hotel/sataya-resort-marsa-alam/"
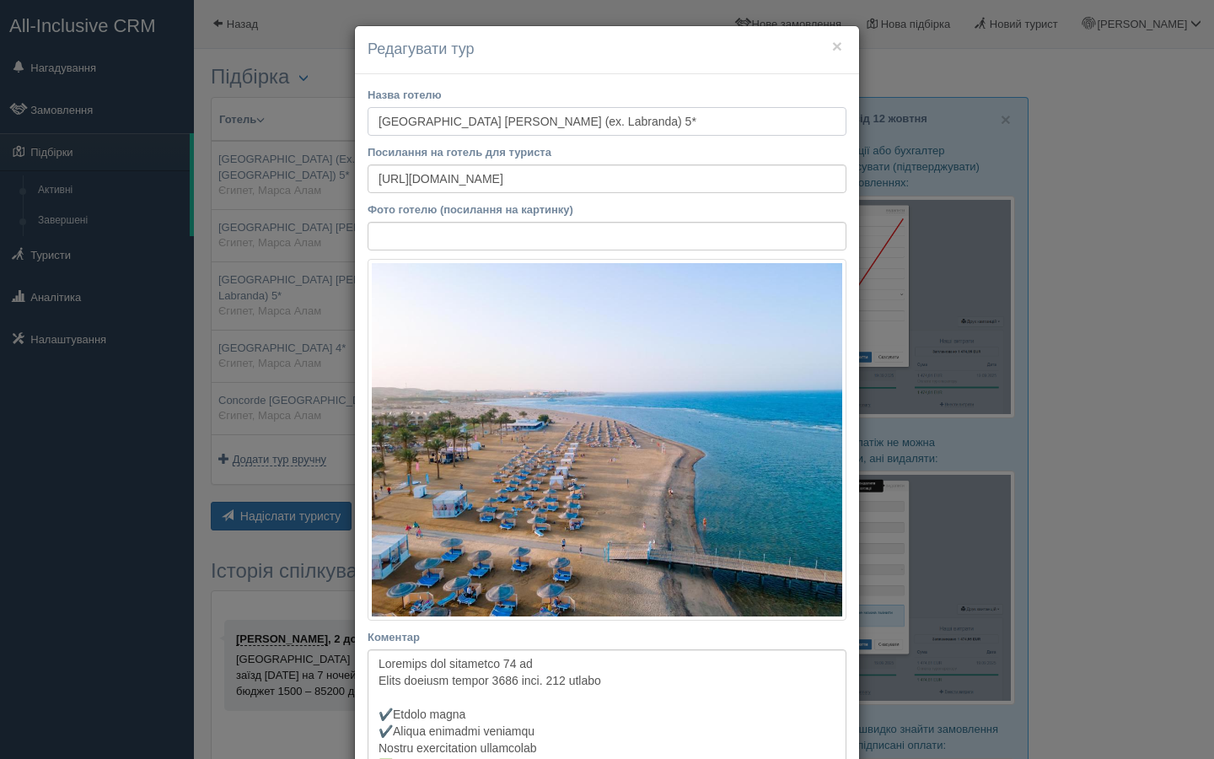
click at [484, 121] on input "Sataya Resort Marsa Alam (ex. Labranda) 5*" at bounding box center [607, 121] width 479 height 29
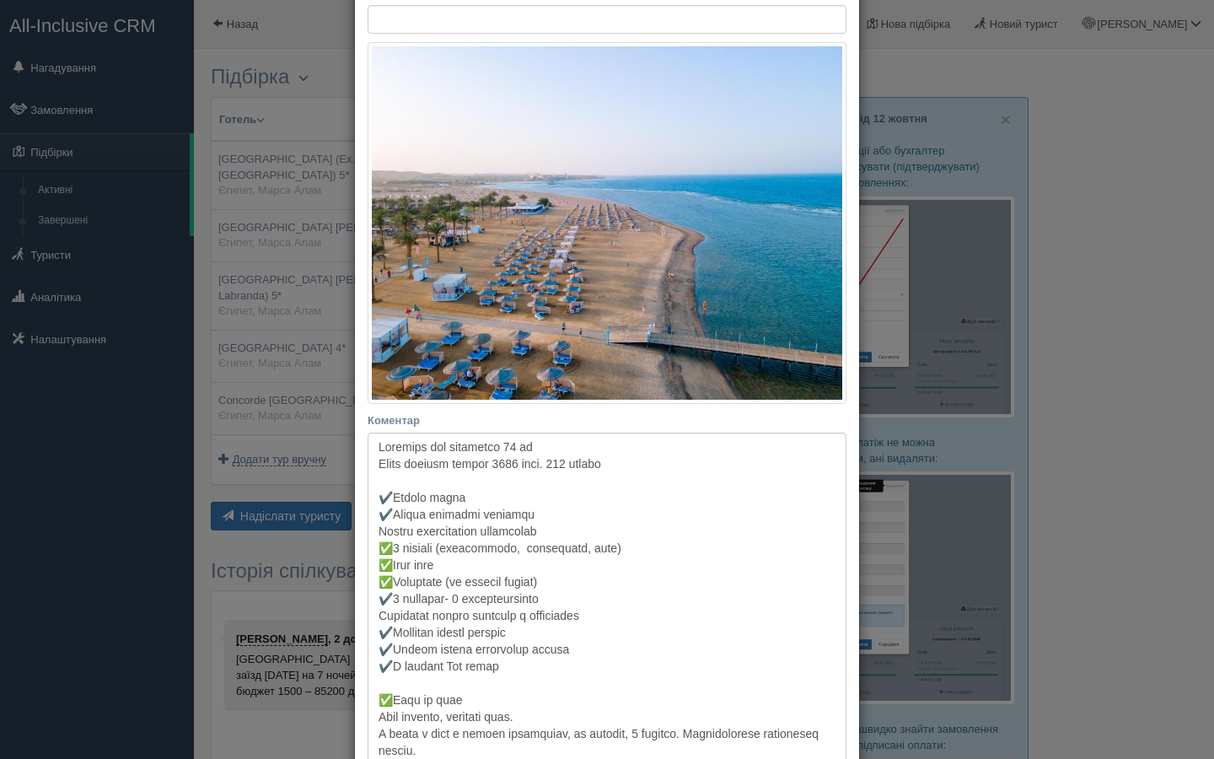
scroll to position [272, 0]
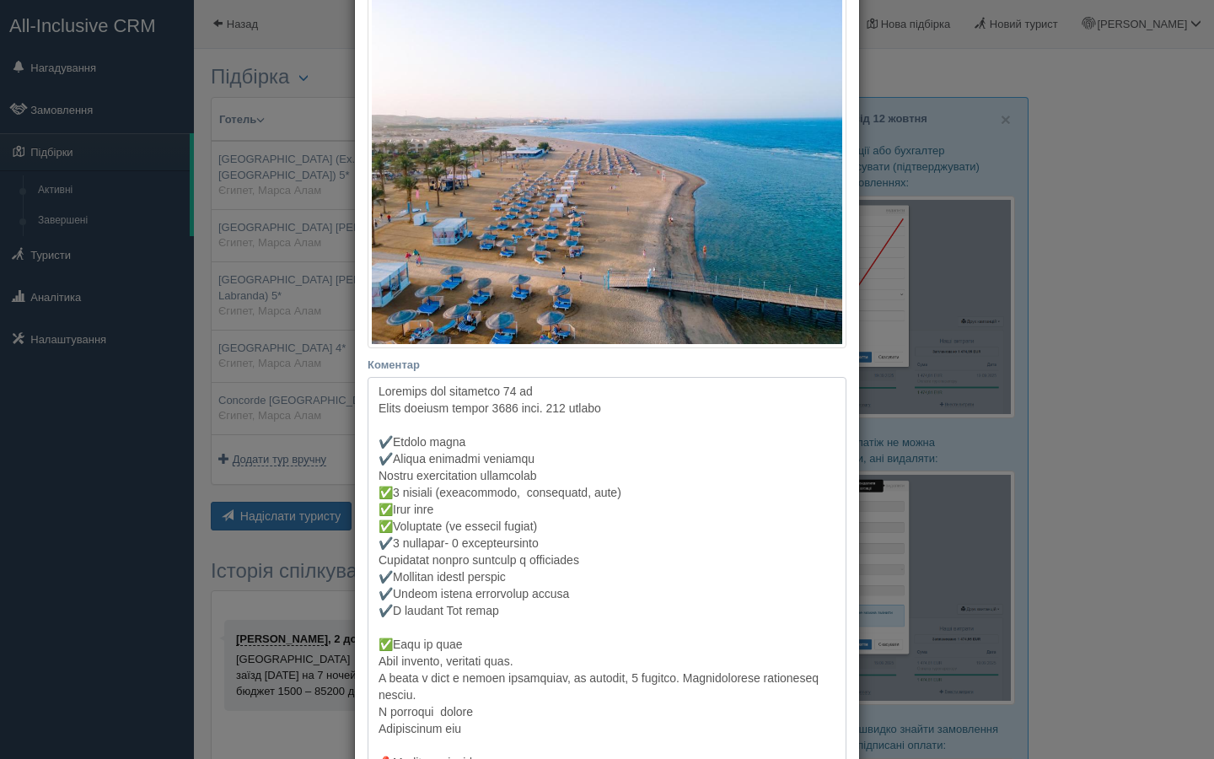
click at [490, 565] on textarea "Коментар Основний опис Додатковий опис Закріпити Збережено Необхідно вказати на…" at bounding box center [607, 607] width 479 height 460
click at [234, 445] on div "× Редагувати тур Назва готелю Sataya Resort Marsa Alam (ex. Labranda) 5* Посила…" at bounding box center [607, 379] width 1214 height 759
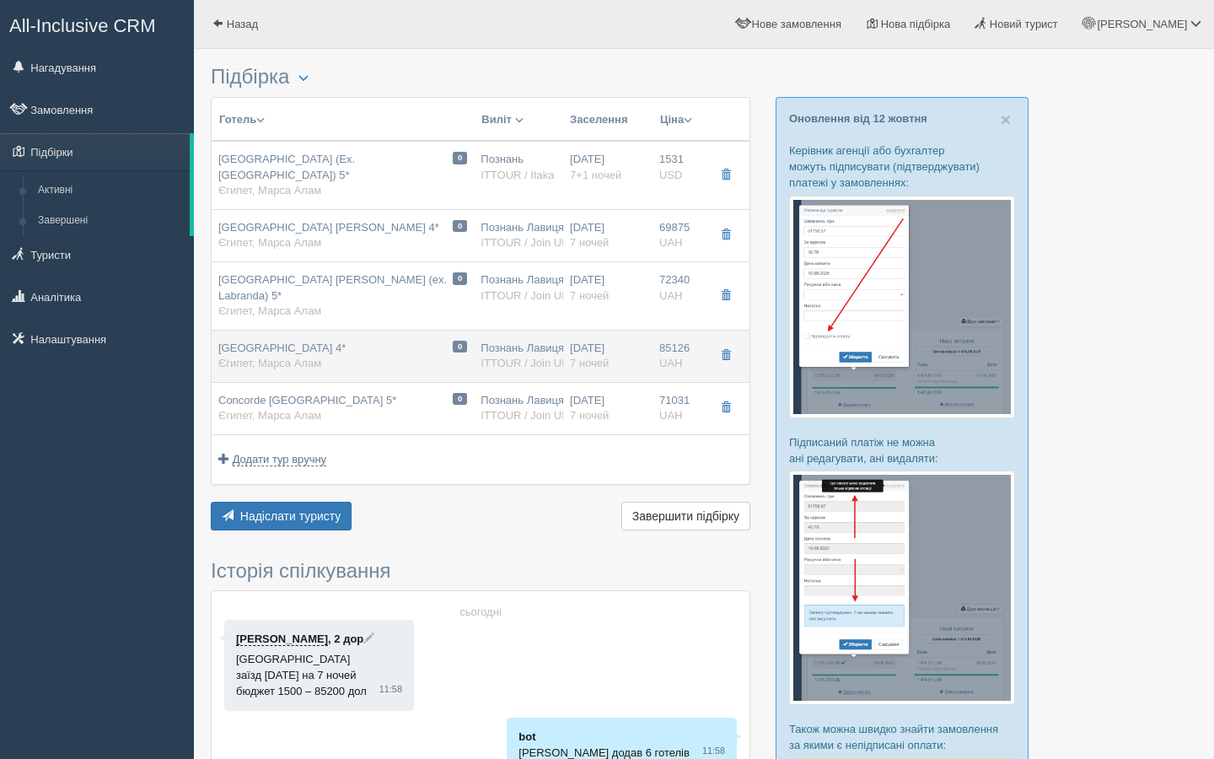
click at [333, 342] on div "0 Jaz Solaya Resort 4* Єгипет, Марса Алам" at bounding box center [342, 356] width 249 height 31
type input "Jaz Solaya Resort 4*"
type textarea "Jaz Solaya Resort - чудово підійде для сімейного відпочинку. Входить до складу …"
type input "85126.00"
type input "15:00"
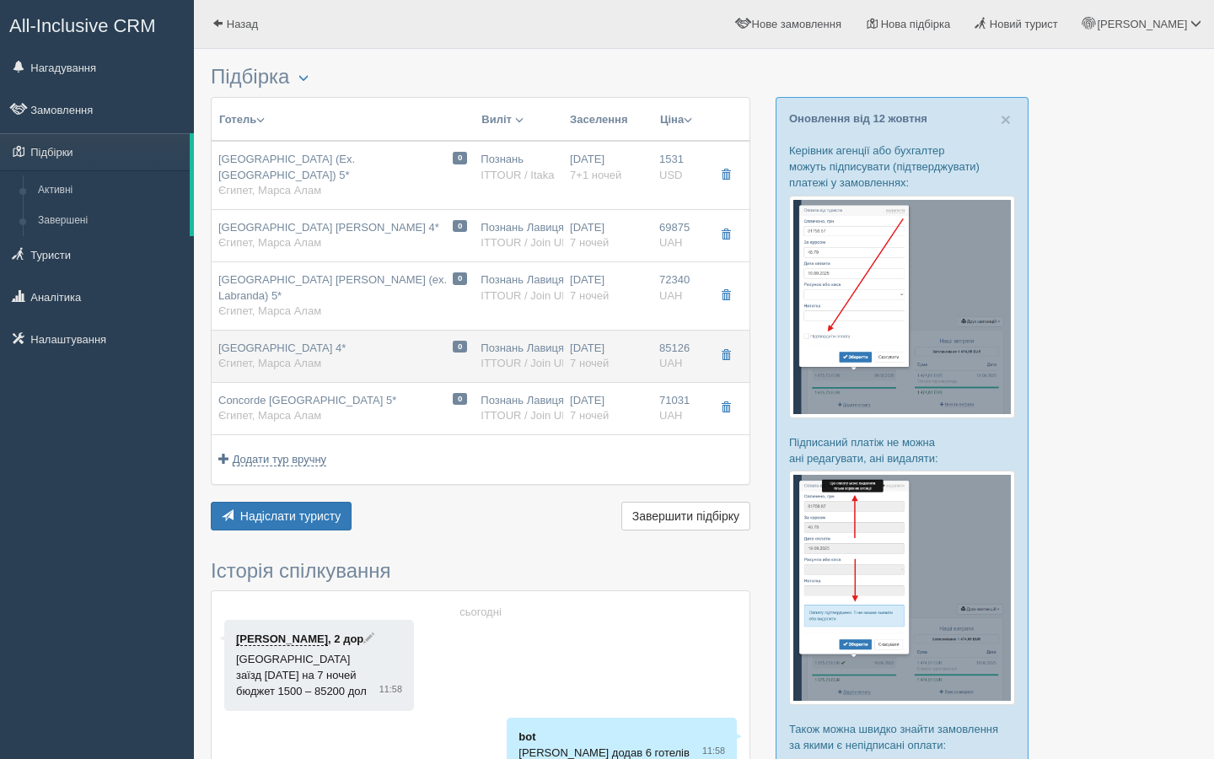
type input "20:30"
type input "09:40"
type input "13:30"
type input "Family Room"
type input "https://www.ittour.com.ua/hotel-view.html?hotel_id=688"
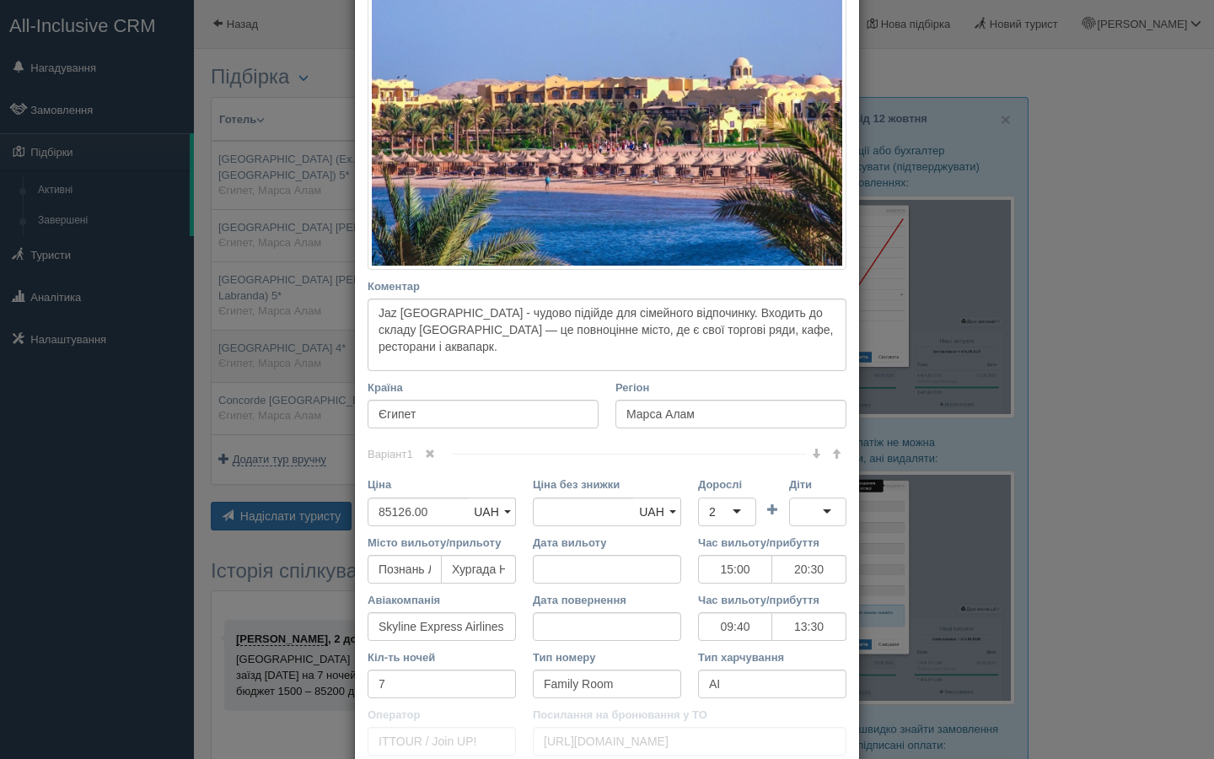
scroll to position [0, 0]
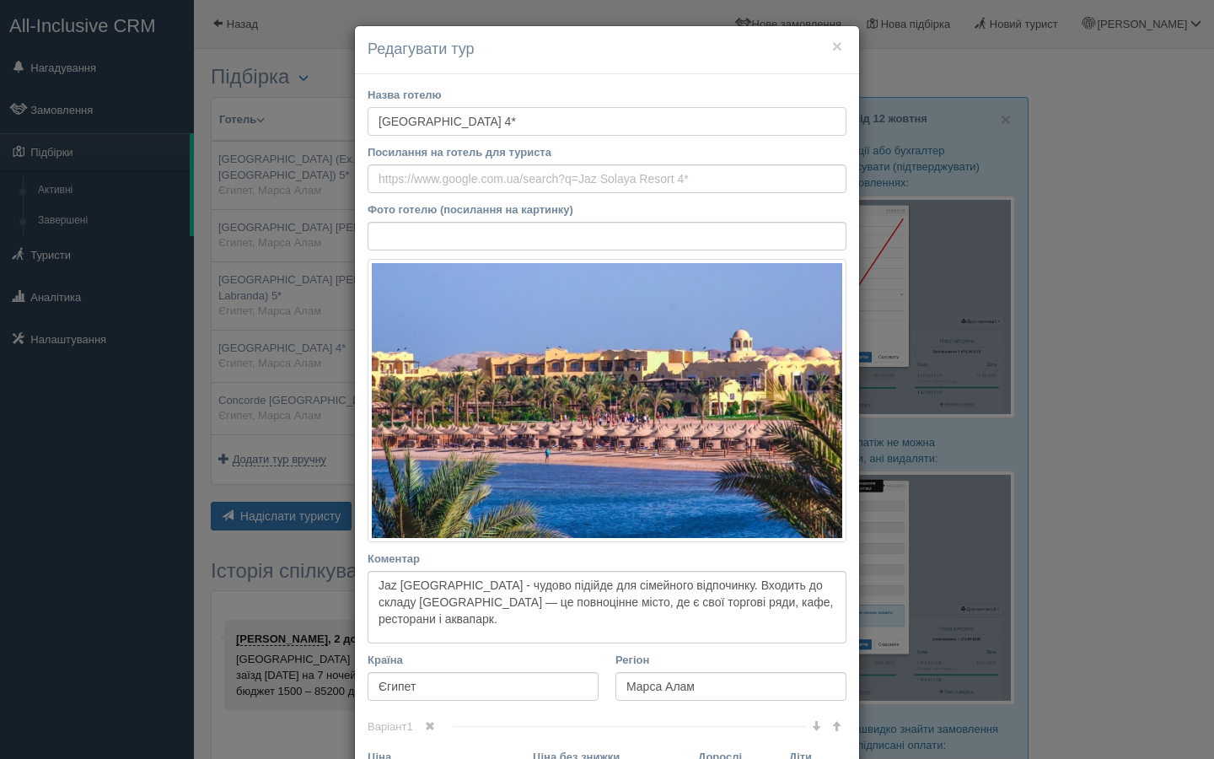
click at [440, 123] on input "Jaz Solaya Resort 4*" at bounding box center [607, 121] width 479 height 29
click at [440, 124] on input "Jaz Solaya Resort 4*" at bounding box center [607, 121] width 479 height 29
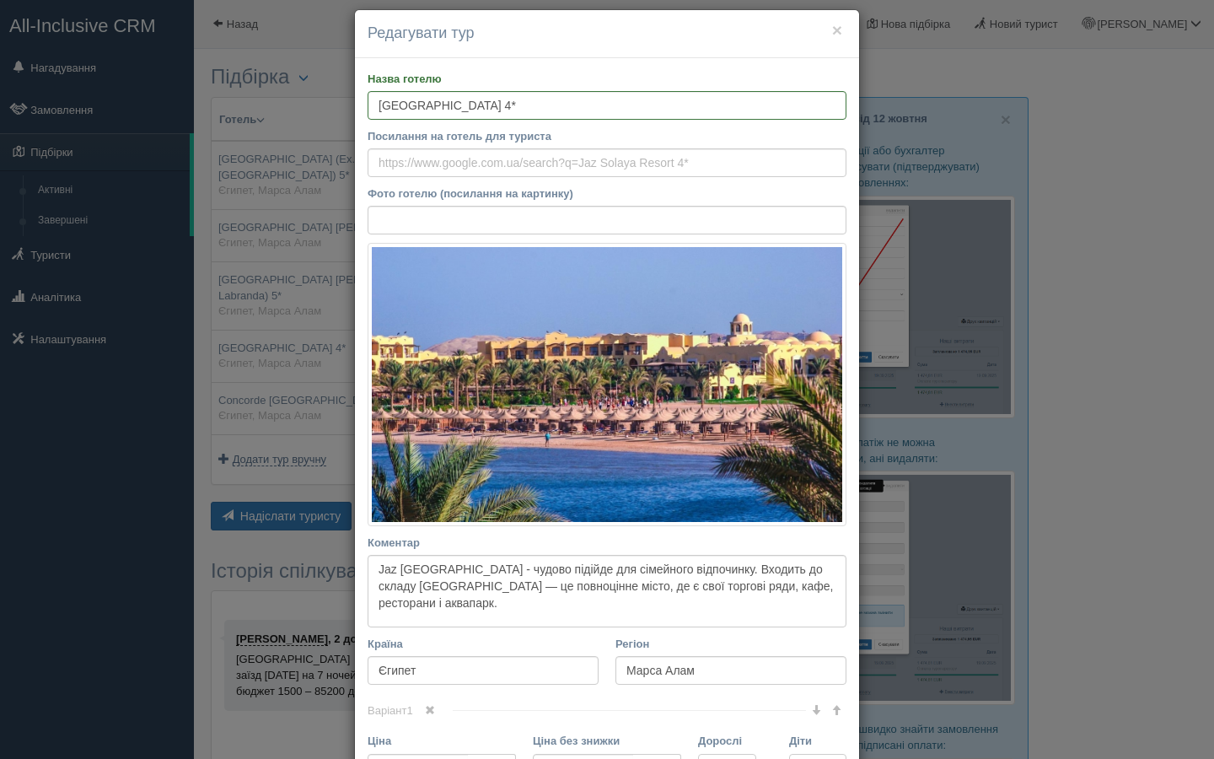
click at [1093, 396] on div "× Редагувати тур Назва готелю Jaz Solaya Resort 4* Посилання на готель для тури…" at bounding box center [607, 379] width 1214 height 759
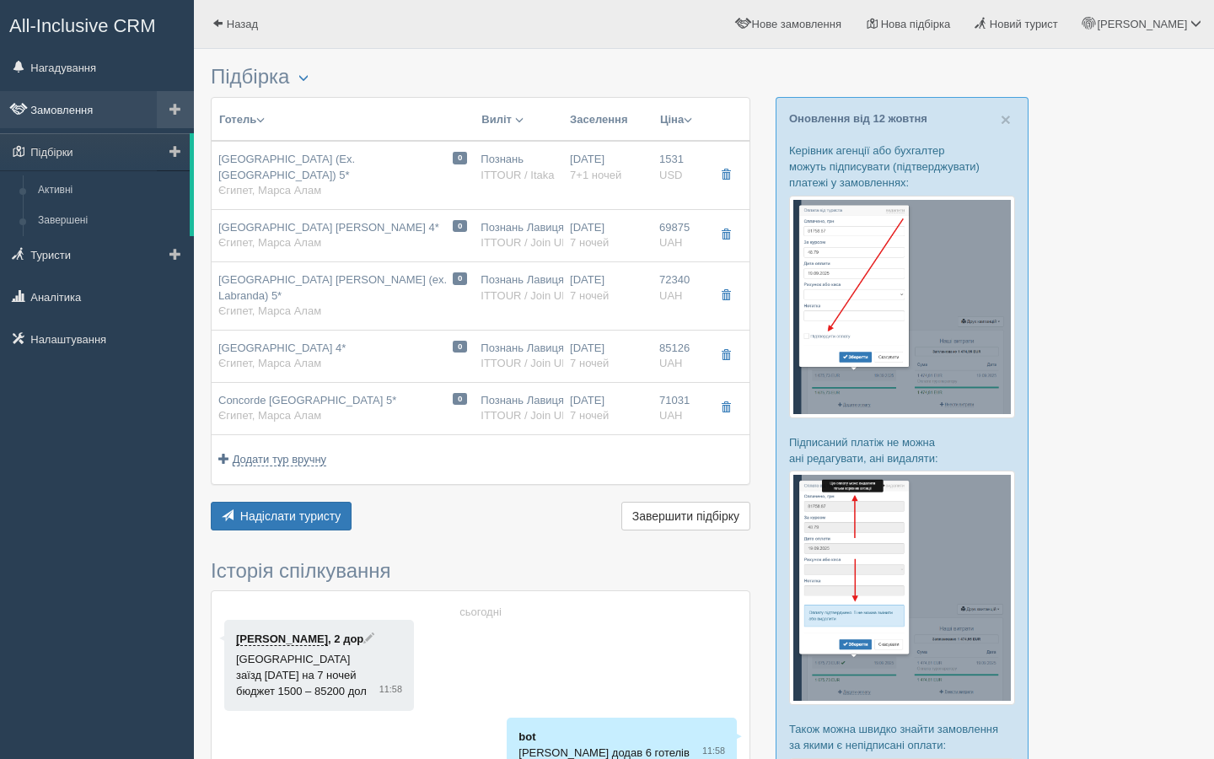
click at [71, 109] on link "Замовлення" at bounding box center [97, 109] width 194 height 37
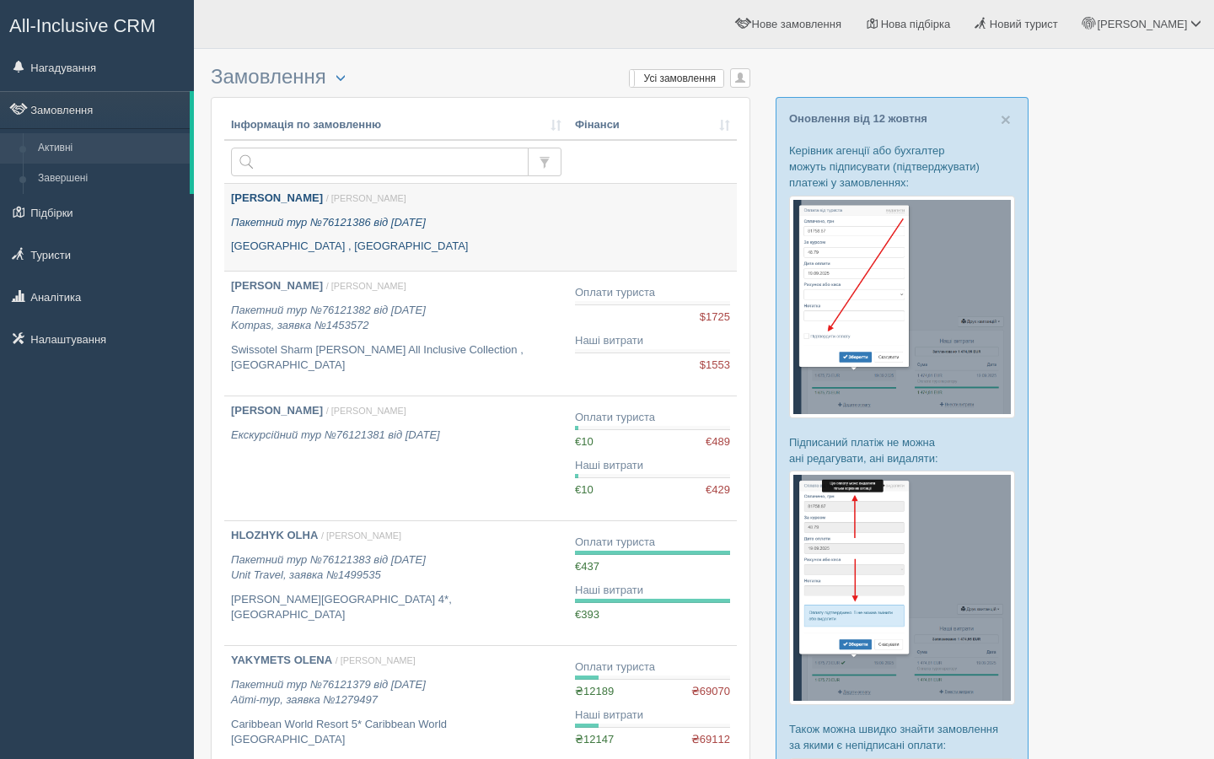
click at [546, 228] on p "Пакетний тур №76121386 від 13.10.2025" at bounding box center [396, 223] width 331 height 16
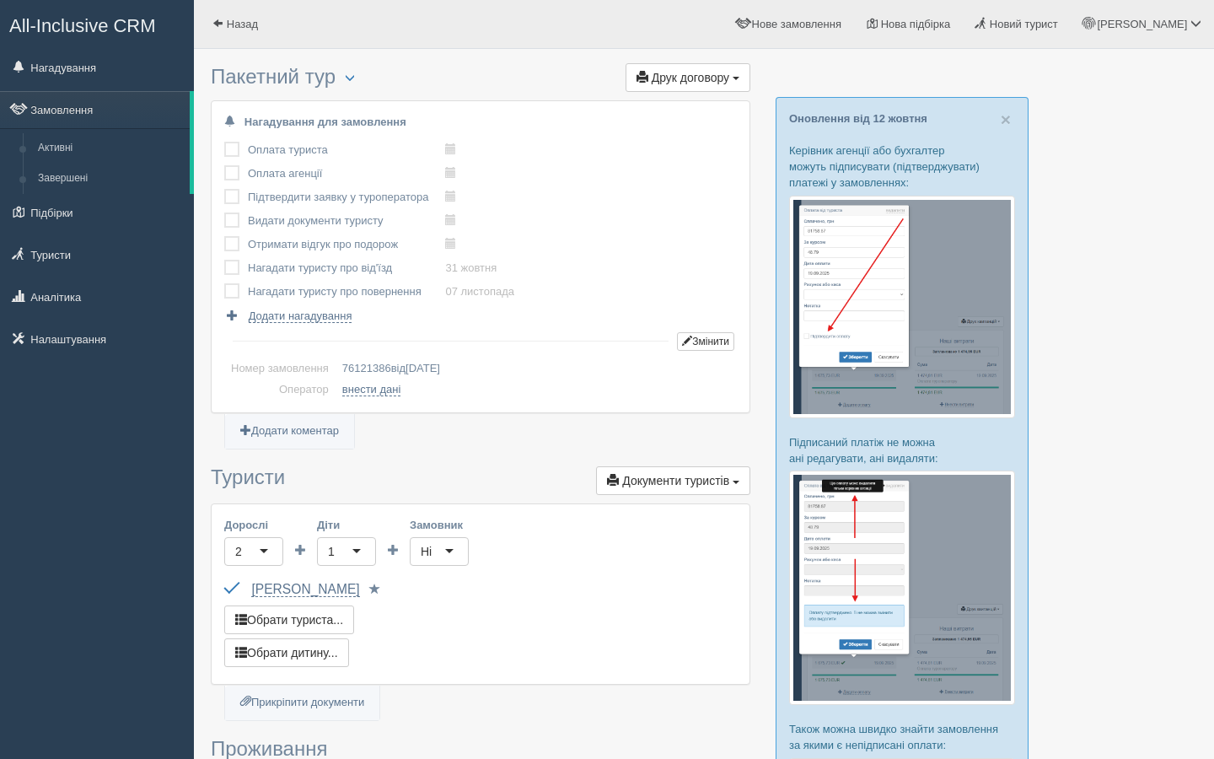
click at [428, 466] on h3 "Туристи Документи туристів Документи Інфолист Паспортні дані Відгук про подорож…" at bounding box center [481, 480] width 540 height 29
